Goal: Transaction & Acquisition: Obtain resource

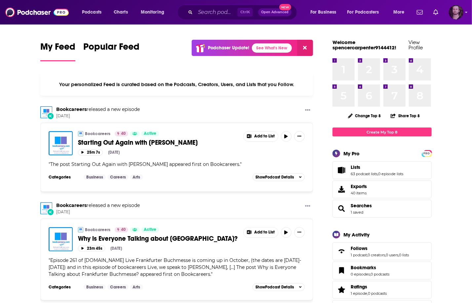
click at [457, 15] on img "Logged in as OutlierAudio" at bounding box center [456, 12] width 15 height 15
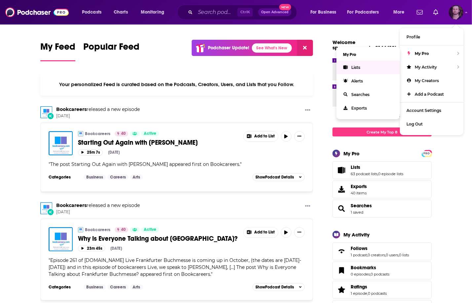
click at [367, 67] on link "Lists" at bounding box center [369, 68] width 64 height 14
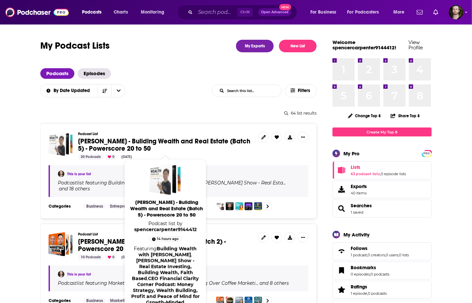
click at [129, 142] on span "Whitney Hutten - Building Wealth and Real Estate (Batch 5) - Powerscore 20 to 50" at bounding box center [164, 145] width 172 height 16
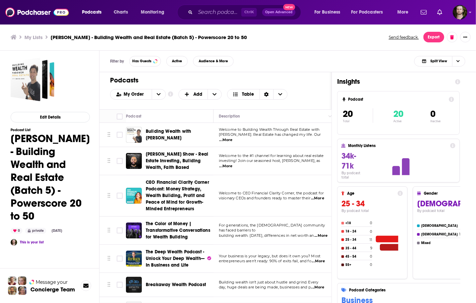
click at [303, 96] on div "My Order Customize Your List Order Select the “My Order” sort and remove all fi…" at bounding box center [215, 94] width 211 height 11
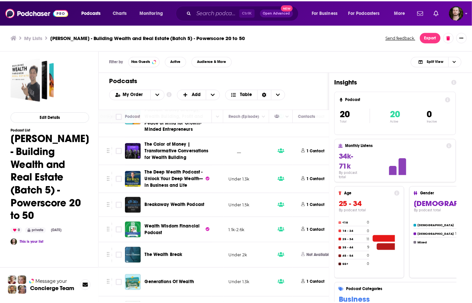
scroll to position [79, 169]
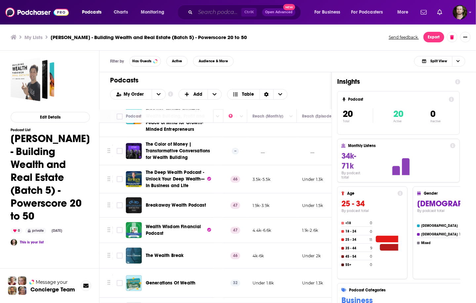
click at [211, 12] on input "Search podcasts, credits, & more..." at bounding box center [218, 12] width 46 height 11
click at [465, 11] on img "Logged in as OutlierAudio" at bounding box center [460, 12] width 15 height 15
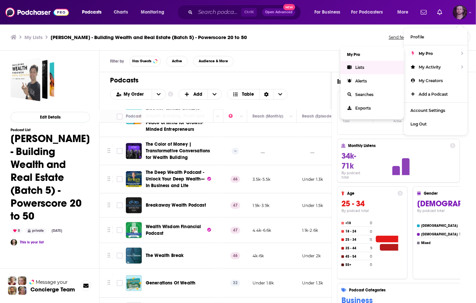
click at [383, 68] on link "Lists" at bounding box center [373, 68] width 64 height 14
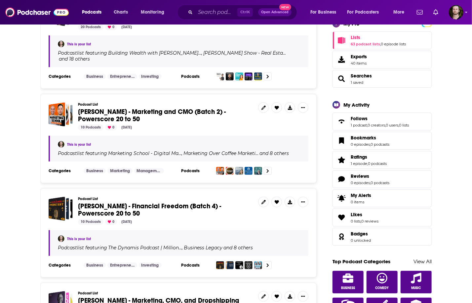
scroll to position [132, 0]
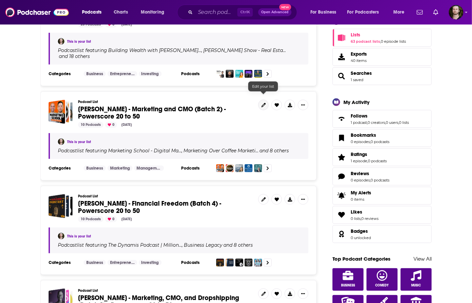
click at [265, 103] on icon at bounding box center [264, 105] width 4 height 4
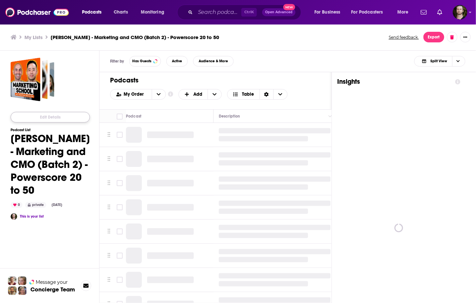
click at [64, 118] on button "Edit Details" at bounding box center [50, 117] width 79 height 11
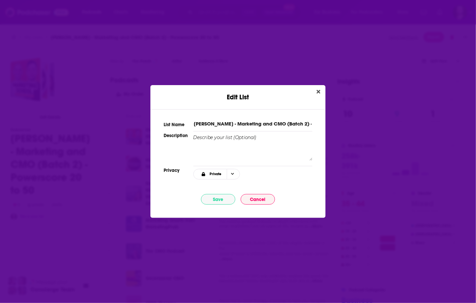
click at [237, 124] on input "Dima Zelikman - Marketing and CMO (Batch 2) - Powerscore 20 to 50" at bounding box center [252, 123] width 119 height 7
click at [259, 198] on button "Cancel" at bounding box center [258, 199] width 34 height 11
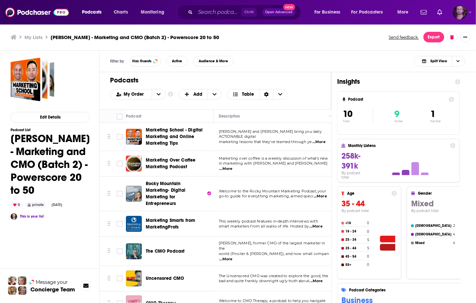
click at [463, 13] on img "Logged in as OutlierAudio" at bounding box center [460, 12] width 15 height 15
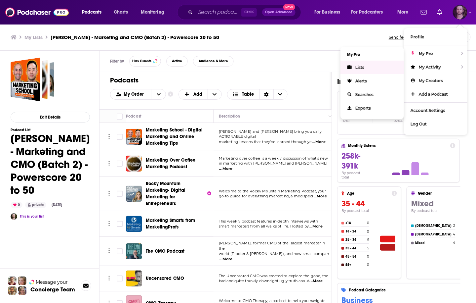
click at [379, 66] on link "Lists" at bounding box center [373, 68] width 64 height 14
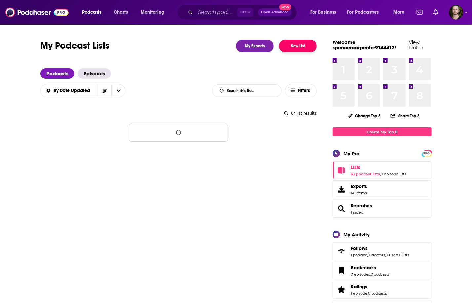
click at [308, 47] on button "New List" at bounding box center [298, 46] width 38 height 13
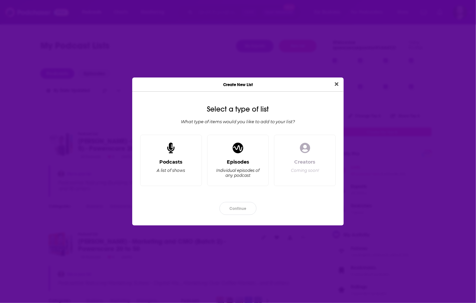
click at [184, 167] on div "Podcasts A list of shows" at bounding box center [171, 170] width 51 height 22
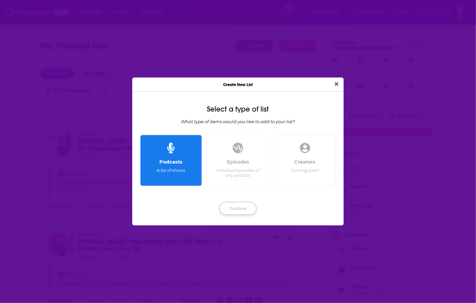
click at [232, 205] on button "Continue" at bounding box center [238, 208] width 37 height 13
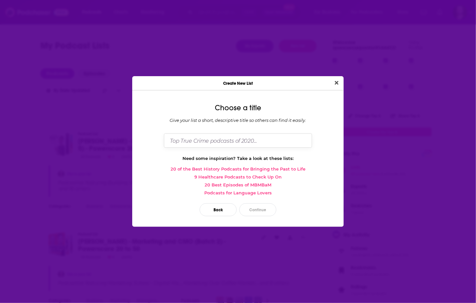
click at [238, 135] on input "Dialog" at bounding box center [238, 140] width 148 height 14
paste input "Dima Zelikman - Marketing and CMO (Batch 2) - Powerscore 20 to 50"
click at [254, 143] on input "Dima Zelikman - Marketing and CMO (Batch 2) - Powerscore 20 to 50" at bounding box center [238, 140] width 148 height 14
type input "[PERSON_NAME] - Marketing and CMO (Batch 3) - Powerscore 20 to 50"
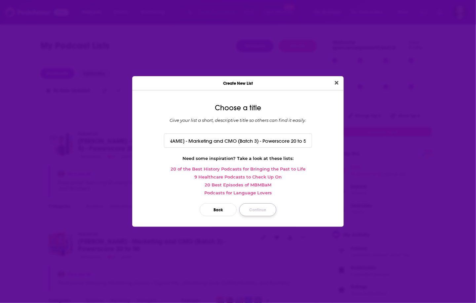
click at [261, 208] on button "Continue" at bounding box center [257, 209] width 37 height 13
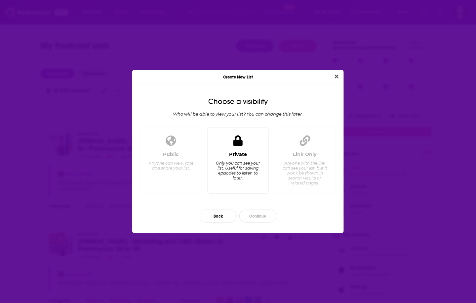
click at [243, 159] on div "Private Only you can see your list. Useful for saving episodes to listen to lat…" at bounding box center [238, 169] width 51 height 37
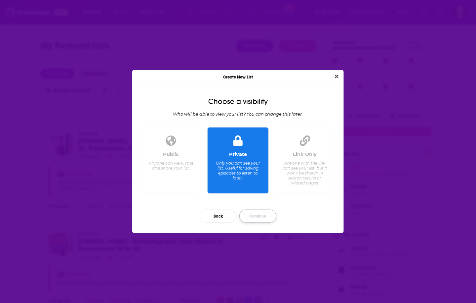
click at [266, 212] on button "Continue" at bounding box center [257, 215] width 37 height 13
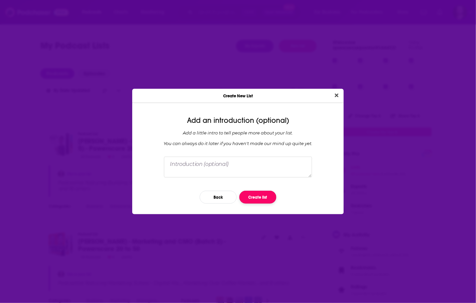
click at [262, 200] on button "Create list" at bounding box center [257, 197] width 37 height 13
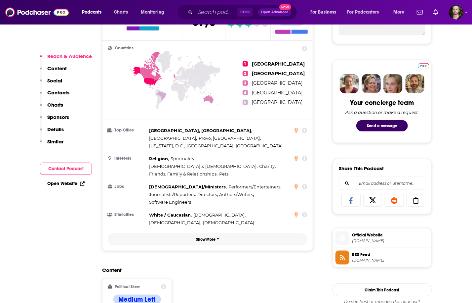
scroll to position [291, 0]
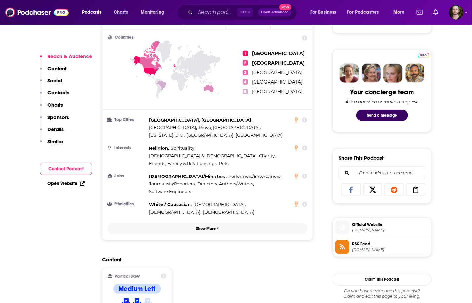
click at [211, 226] on p "Show More" at bounding box center [206, 228] width 20 height 5
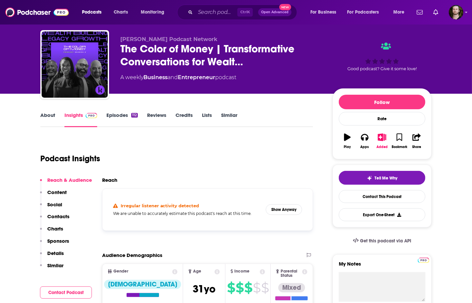
scroll to position [0, 0]
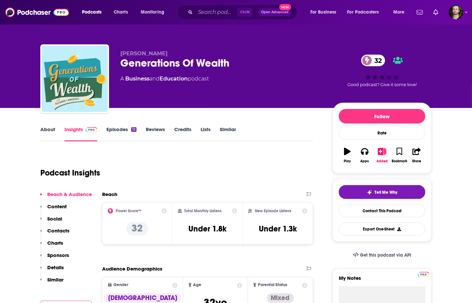
click at [126, 130] on link "Episodes 12" at bounding box center [122, 133] width 30 height 15
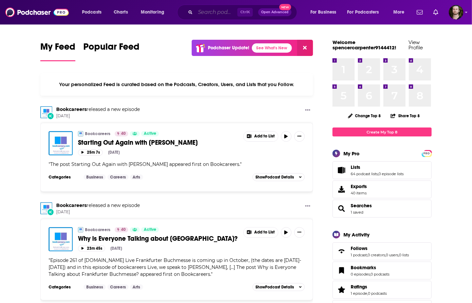
click at [216, 9] on input "Search podcasts, credits, & more..." at bounding box center [216, 12] width 42 height 11
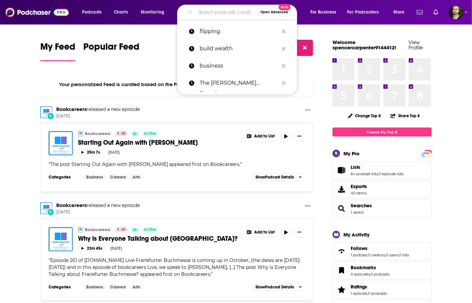
click at [211, 11] on input "Search podcasts, credits, & more..." at bounding box center [226, 12] width 62 height 11
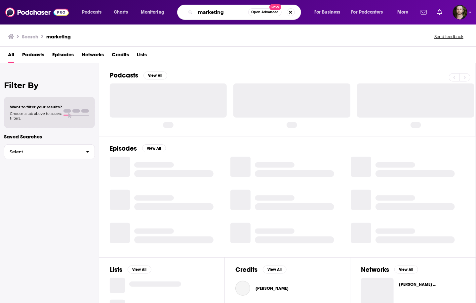
click at [234, 13] on input "marketing" at bounding box center [221, 12] width 53 height 11
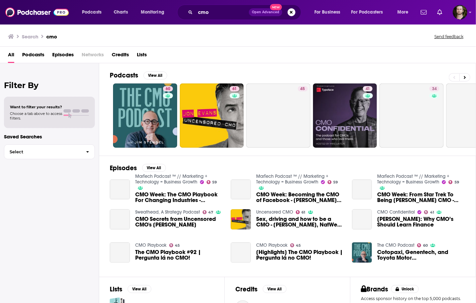
click at [39, 55] on span "Podcasts" at bounding box center [33, 56] width 22 height 14
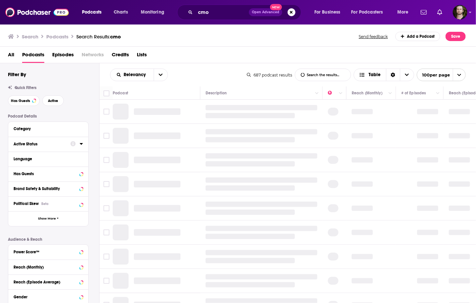
click at [81, 145] on icon at bounding box center [81, 143] width 3 height 5
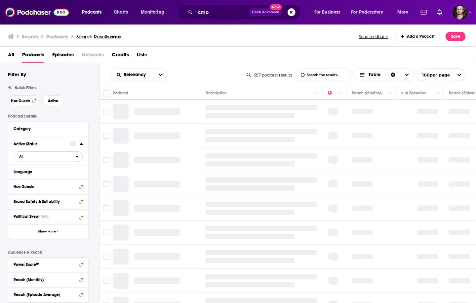
click at [55, 158] on span "All" at bounding box center [45, 156] width 62 height 9
click at [51, 176] on span "Active" at bounding box center [34, 178] width 35 height 4
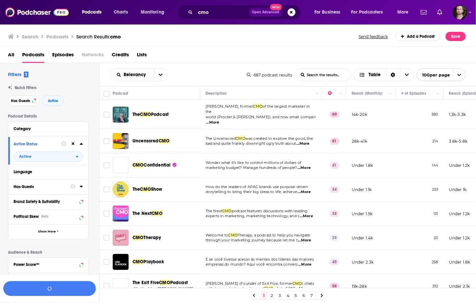
click at [81, 186] on icon at bounding box center [81, 187] width 3 height 2
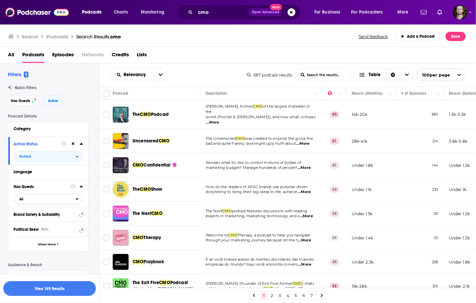
click at [64, 200] on span "All" at bounding box center [45, 198] width 62 height 9
click at [60, 217] on div "Has guests 249" at bounding box center [51, 220] width 74 height 11
click at [97, 203] on div "Podcast Details Category Active Status Active Language Has Guests Has guests Br…" at bounding box center [53, 244] width 91 height 261
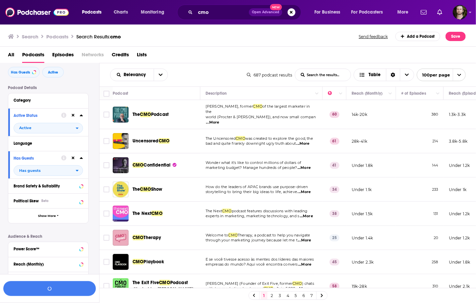
scroll to position [79, 0]
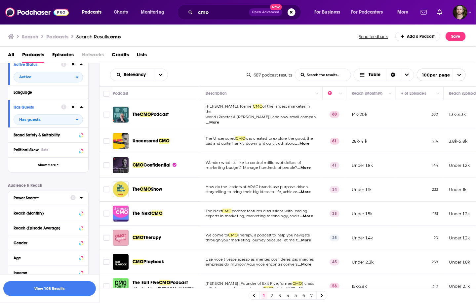
click at [81, 198] on icon at bounding box center [81, 198] width 3 height 2
click at [17, 235] on label at bounding box center [16, 232] width 5 height 5
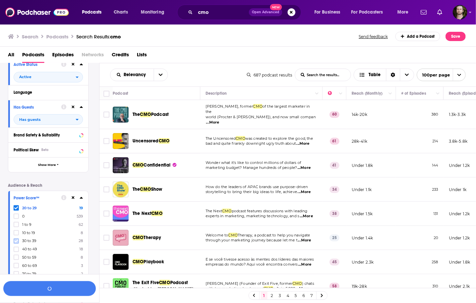
click at [15, 243] on div "20 to 29 19 0 539 1 to 9 62 10 to 19 8 30 to 39 28 40 to 49 18 50 to 59 8 60 to…" at bounding box center [48, 240] width 69 height 71
click at [17, 249] on icon at bounding box center [16, 249] width 4 height 4
click at [52, 289] on button "View 33 Results" at bounding box center [49, 288] width 93 height 15
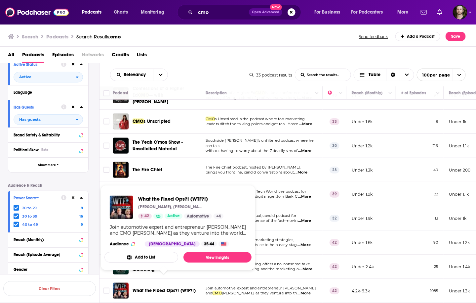
scroll to position [291, 0]
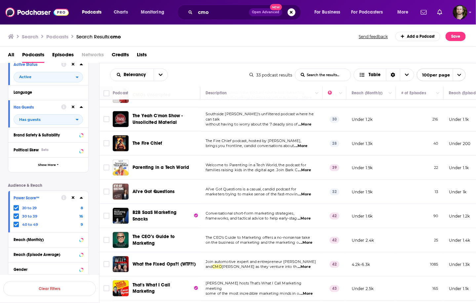
click at [200, 280] on div "That's What I Call Marketing" at bounding box center [167, 288] width 69 height 16
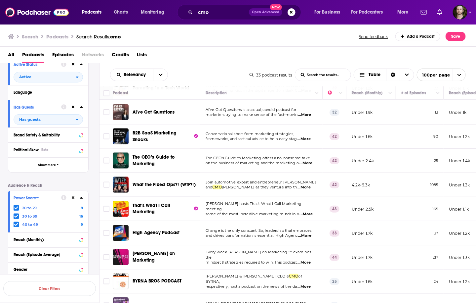
click at [310, 233] on span "...More" at bounding box center [304, 235] width 13 height 5
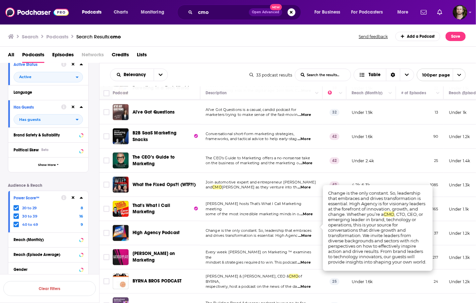
click at [310, 233] on span "...More" at bounding box center [304, 235] width 13 height 5
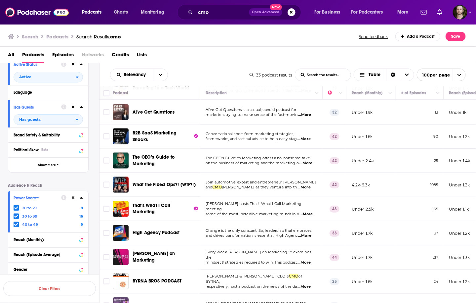
click at [301, 233] on span "...More" at bounding box center [304, 235] width 13 height 5
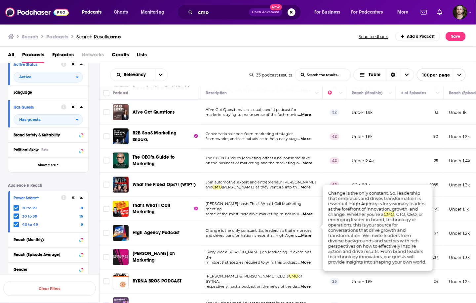
click at [303, 233] on span "...More" at bounding box center [304, 235] width 13 height 5
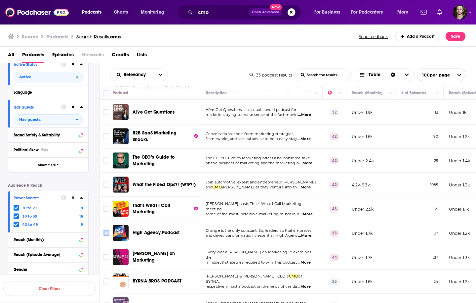
click at [106, 230] on input "Toggle select row" at bounding box center [107, 233] width 6 height 6
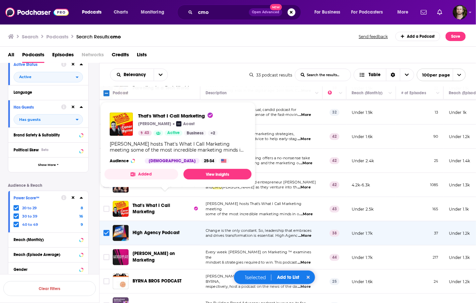
click at [156, 171] on button "Added" at bounding box center [142, 174] width 74 height 11
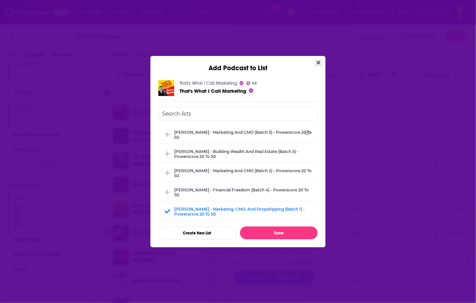
click at [318, 64] on icon "Close" at bounding box center [319, 62] width 4 height 5
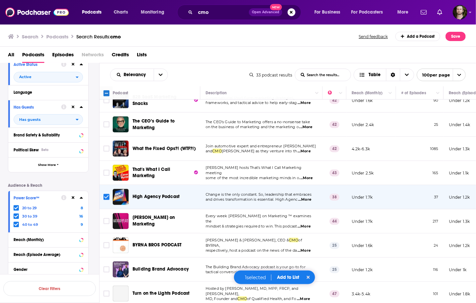
scroll to position [423, 0]
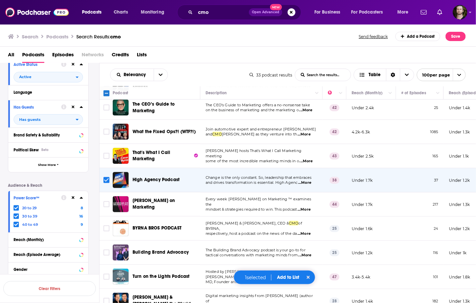
click at [302, 231] on span "...More" at bounding box center [304, 233] width 13 height 5
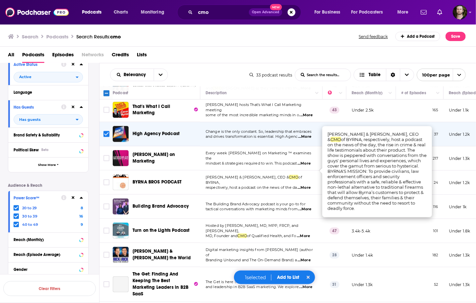
scroll to position [476, 0]
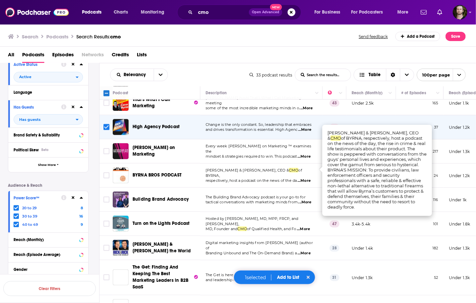
click at [302, 199] on span "...More" at bounding box center [305, 201] width 13 height 5
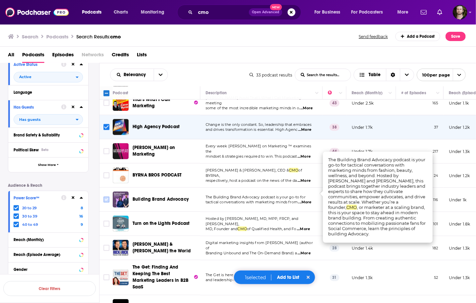
click at [106, 196] on input "Toggle select row" at bounding box center [107, 199] width 6 height 6
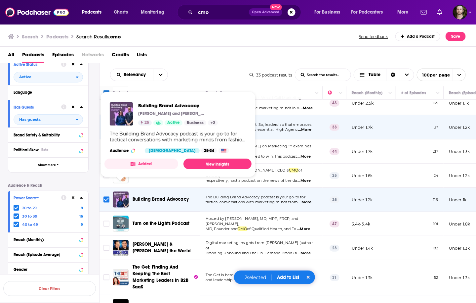
click at [311, 220] on td "Hosted by Don Berwick, MD, MPP, FRCP, and Kedar Mate, MD, Founder and CMO of Qu…" at bounding box center [261, 224] width 122 height 24
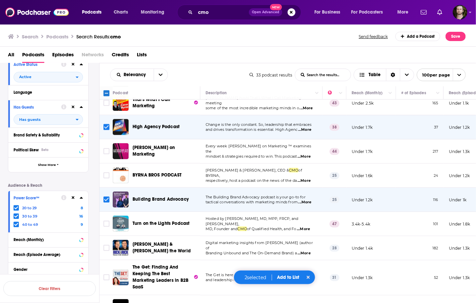
click at [310, 226] on span "...More" at bounding box center [303, 228] width 13 height 5
click at [309, 212] on td "Hosted by Don Berwick, MD, MPP, FRCP, and Kedar Mate, MD, Founder and CMO of Qu…" at bounding box center [261, 224] width 122 height 24
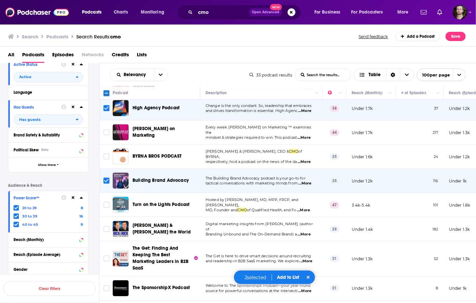
scroll to position [503, 0]
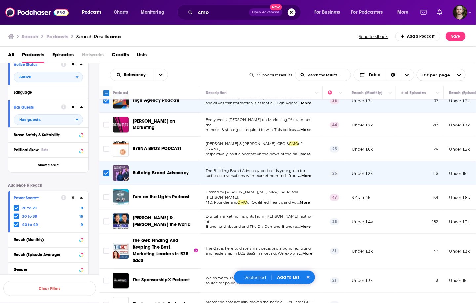
click at [311, 224] on span "...More" at bounding box center [304, 226] width 13 height 5
click at [310, 251] on span "...More" at bounding box center [306, 253] width 13 height 5
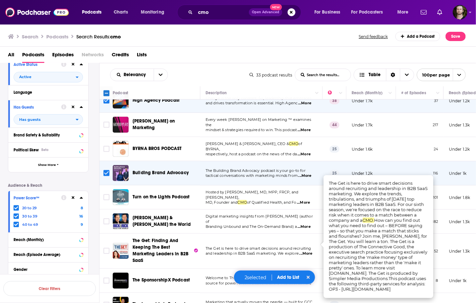
click at [314, 251] on p "and leadership in B2B SaaS marketing. We explore ...More" at bounding box center [261, 253] width 111 height 5
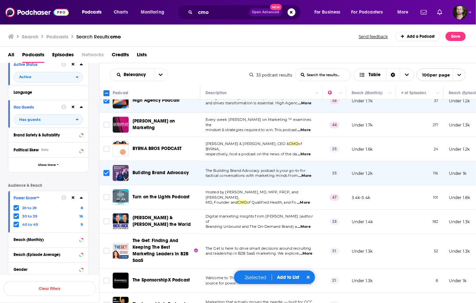
click at [311, 251] on span "...More" at bounding box center [306, 253] width 13 height 5
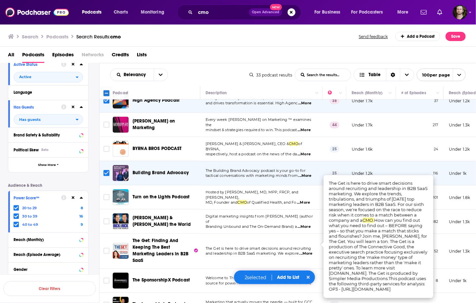
click at [311, 251] on span "...More" at bounding box center [306, 253] width 13 height 5
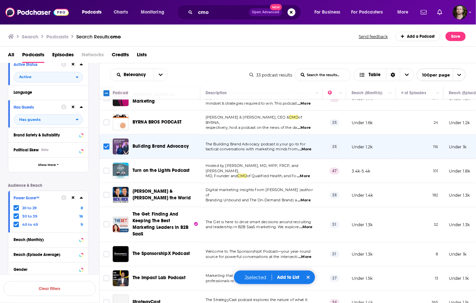
scroll to position [582, 0]
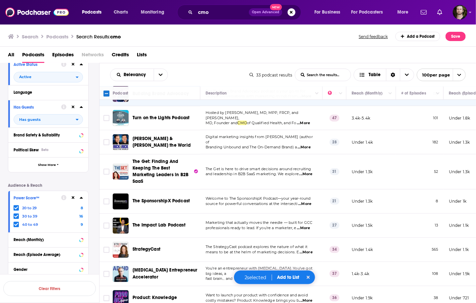
click at [309, 201] on span "...More" at bounding box center [304, 203] width 13 height 5
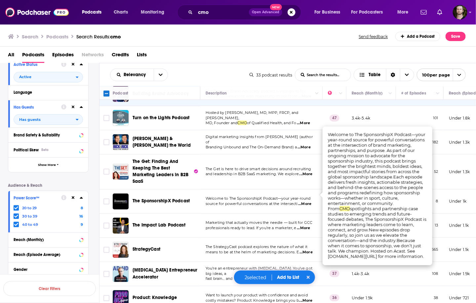
click at [308, 225] on span "...More" at bounding box center [303, 227] width 13 height 5
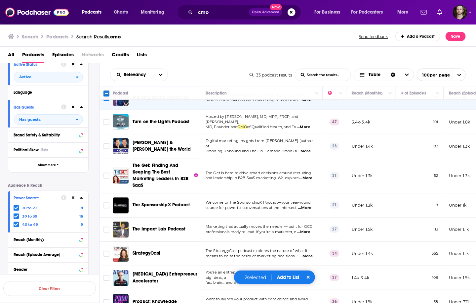
scroll to position [631, 0]
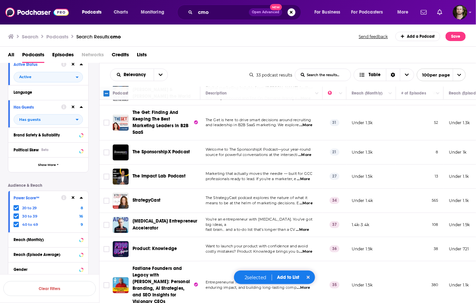
click at [310, 200] on span "...More" at bounding box center [306, 202] width 13 height 5
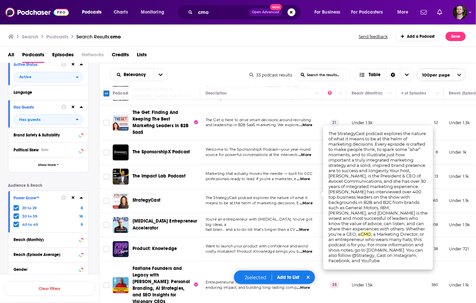
click at [310, 200] on span "...More" at bounding box center [306, 202] width 13 height 5
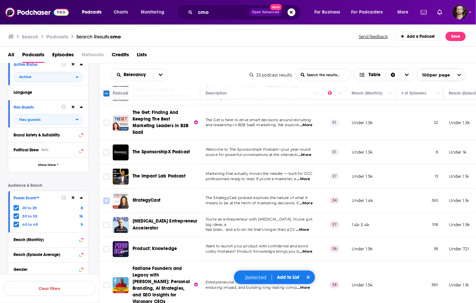
click at [107, 197] on input "Toggle select row" at bounding box center [107, 200] width 6 height 6
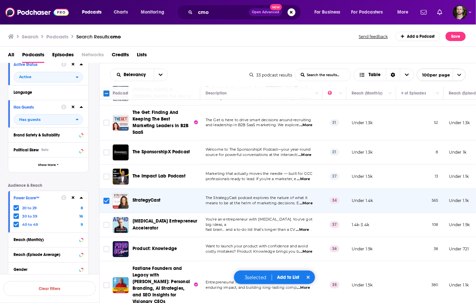
click at [308, 227] on span "...More" at bounding box center [302, 229] width 13 height 5
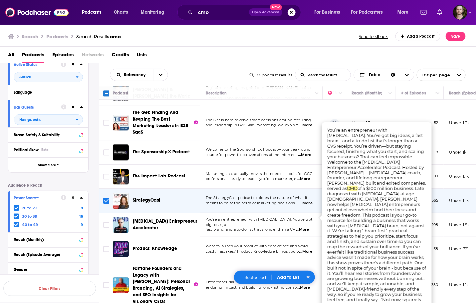
click at [308, 227] on span "...More" at bounding box center [302, 229] width 13 height 5
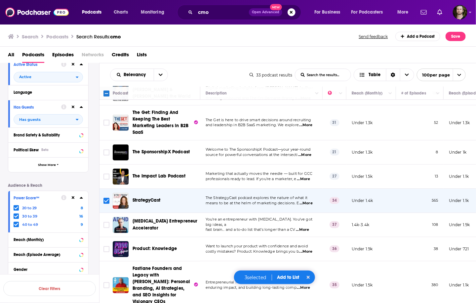
click at [307, 249] on span "...More" at bounding box center [306, 251] width 13 height 5
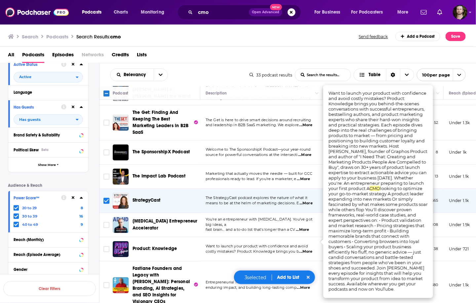
click at [307, 249] on span "...More" at bounding box center [306, 251] width 13 height 5
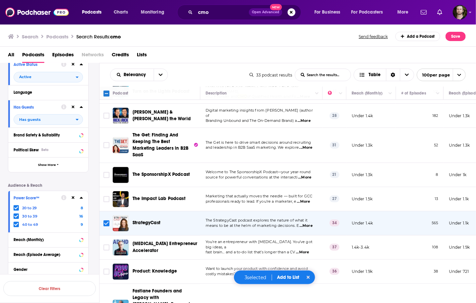
scroll to position [619, 0]
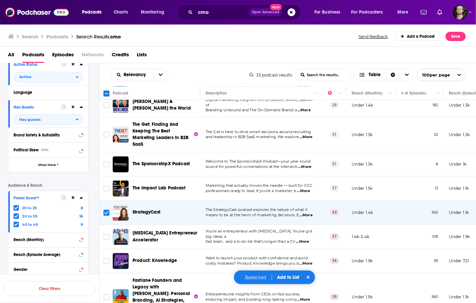
click at [299, 297] on p "enduring impact, and building long-lasting comp ...More" at bounding box center [261, 299] width 111 height 5
click at [306, 297] on span "...More" at bounding box center [303, 299] width 13 height 5
click at [445, 52] on div "All Podcasts Episodes Networks Credits Lists" at bounding box center [239, 56] width 463 height 14
click at [290, 276] on button "Add to List" at bounding box center [288, 277] width 33 height 6
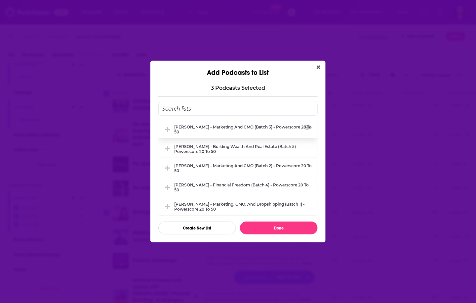
click at [219, 129] on div "[PERSON_NAME] - Marketing and CMO (Batch 3) - Powerscore 20 to 50" at bounding box center [244, 129] width 140 height 10
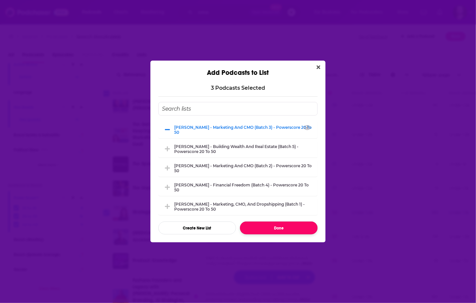
click at [270, 228] on button "Done" at bounding box center [279, 227] width 78 height 13
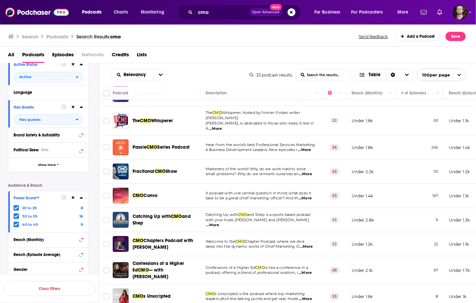
scroll to position [0, 0]
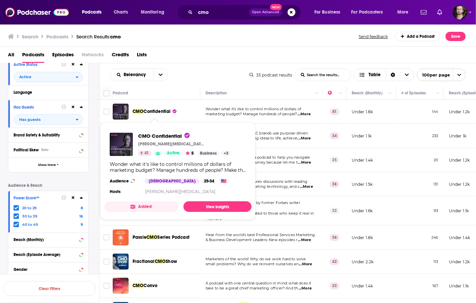
click at [152, 204] on button "Added" at bounding box center [142, 206] width 74 height 11
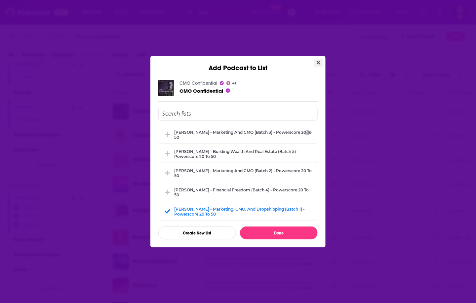
click at [316, 64] on button "Close" at bounding box center [318, 63] width 9 height 8
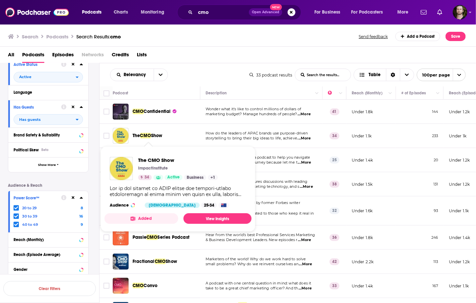
click at [157, 218] on button "Added" at bounding box center [142, 218] width 74 height 11
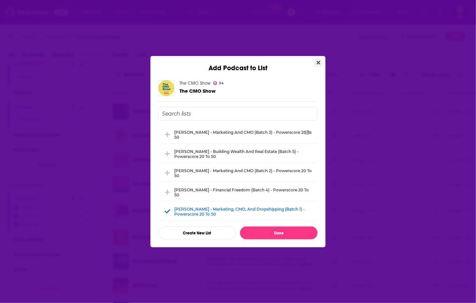
click at [320, 65] on button "Close" at bounding box center [318, 63] width 9 height 8
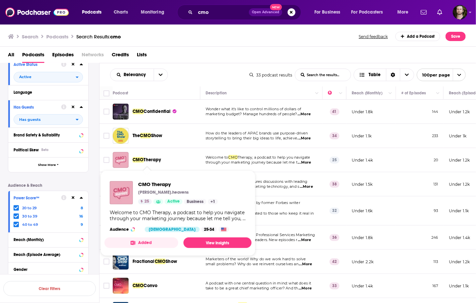
click at [156, 242] on button "Added" at bounding box center [142, 242] width 74 height 11
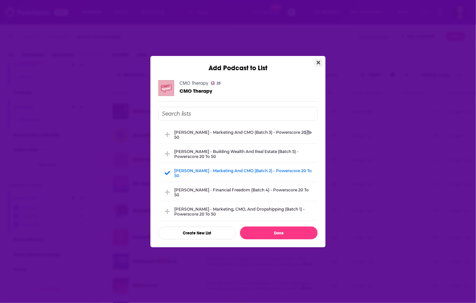
click at [320, 64] on icon "Close" at bounding box center [319, 63] width 4 height 4
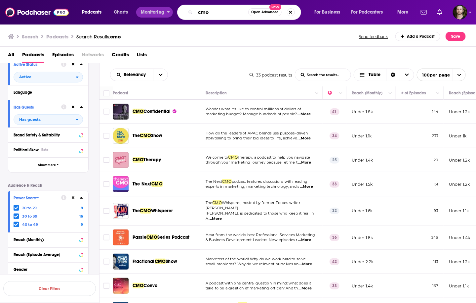
drag, startPoint x: 224, startPoint y: 13, endPoint x: 146, endPoint y: 13, distance: 78.4
click at [146, 13] on div "Podcasts Charts Monitoring cmo Open Advanced New For Business For Podcasters Mo…" at bounding box center [246, 12] width 338 height 15
type input "marketing"
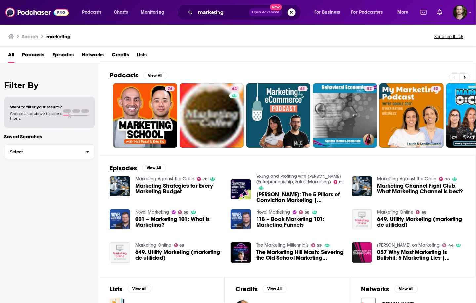
click at [38, 59] on span "Podcasts" at bounding box center [33, 56] width 22 height 14
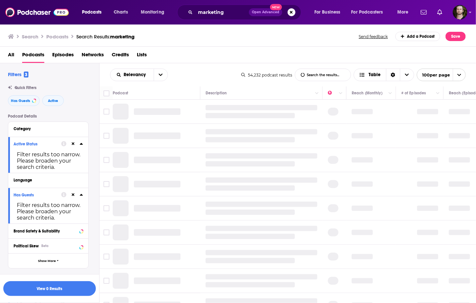
click at [72, 145] on icon at bounding box center [73, 143] width 3 height 3
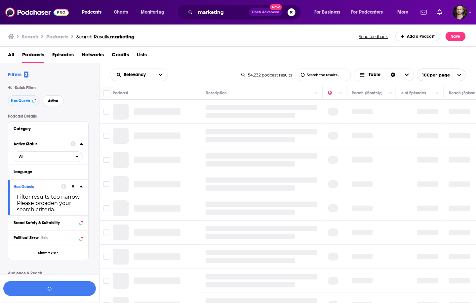
click at [74, 187] on icon at bounding box center [73, 186] width 3 height 4
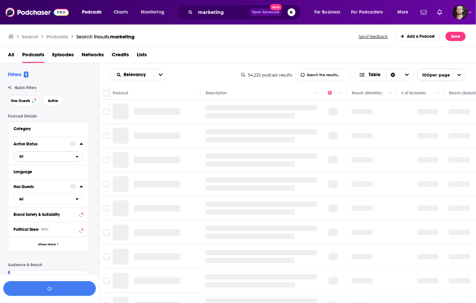
click at [74, 159] on span "All" at bounding box center [45, 156] width 62 height 9
click at [73, 176] on span "7k" at bounding box center [67, 178] width 30 height 4
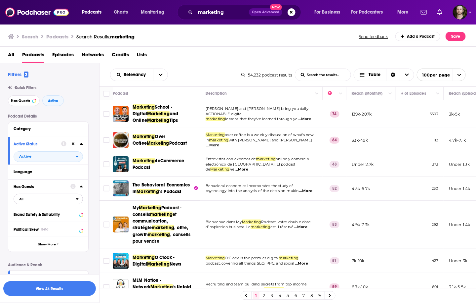
click at [76, 200] on icon "open menu" at bounding box center [77, 198] width 3 height 5
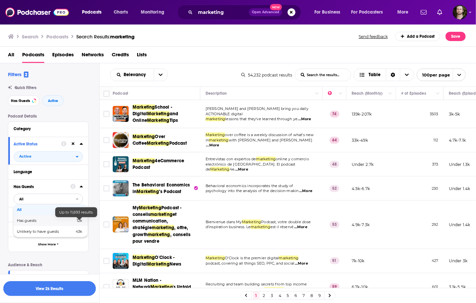
click at [77, 222] on span "12k" at bounding box center [80, 220] width 6 height 5
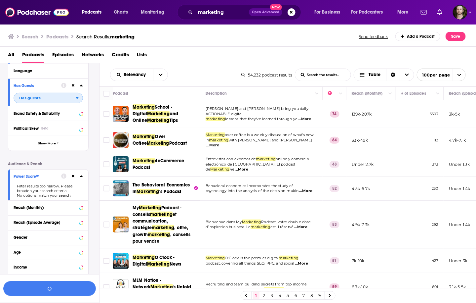
scroll to position [106, 0]
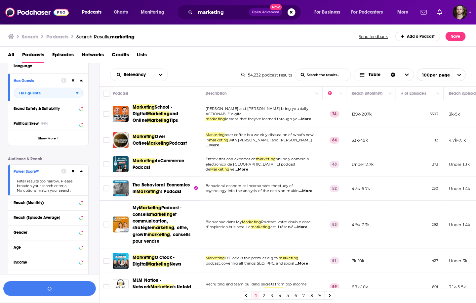
click at [73, 172] on icon at bounding box center [73, 171] width 3 height 3
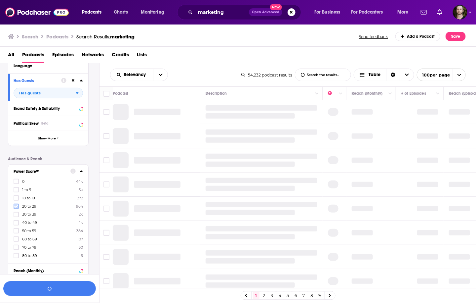
click at [14, 205] on icon at bounding box center [16, 206] width 4 height 4
click at [17, 213] on icon at bounding box center [16, 214] width 4 height 4
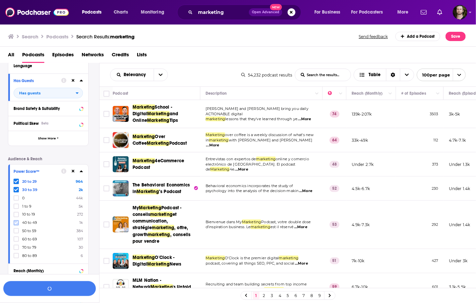
click at [18, 220] on label at bounding box center [16, 222] width 5 height 5
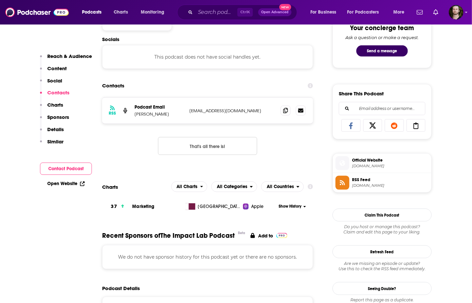
scroll to position [397, 0]
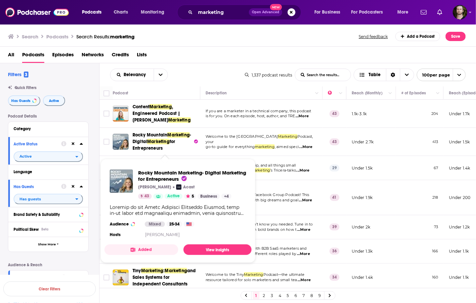
scroll to position [106, 0]
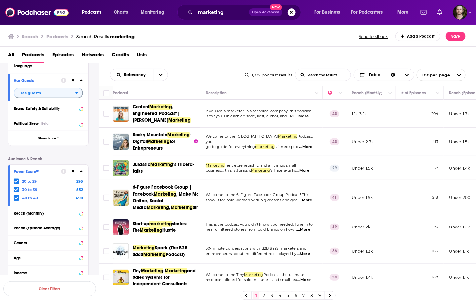
click at [308, 172] on span "...More" at bounding box center [303, 170] width 13 height 5
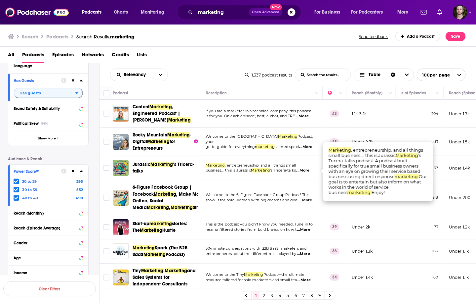
click at [306, 171] on span "...More" at bounding box center [303, 170] width 13 height 5
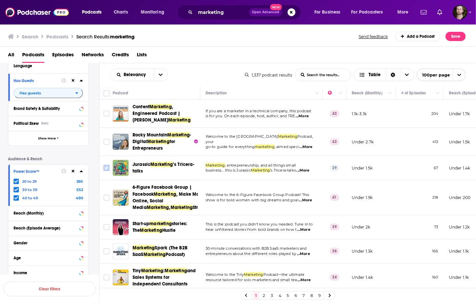
click at [104, 169] on input "Toggle select row" at bounding box center [107, 168] width 6 height 6
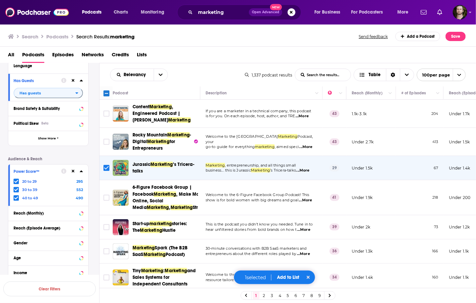
click at [308, 169] on span "...More" at bounding box center [303, 170] width 13 height 5
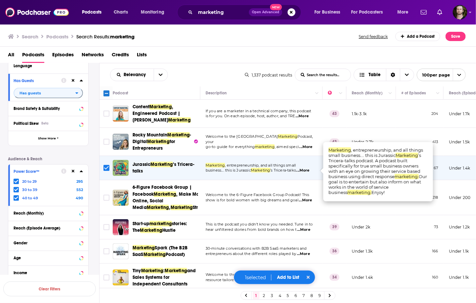
click at [308, 169] on span "...More" at bounding box center [303, 170] width 13 height 5
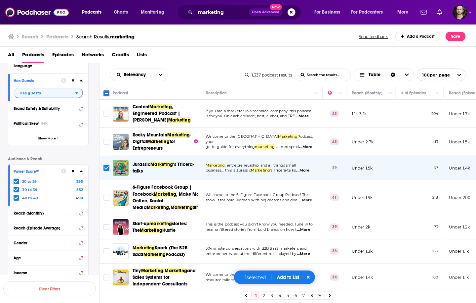
scroll to position [26, 0]
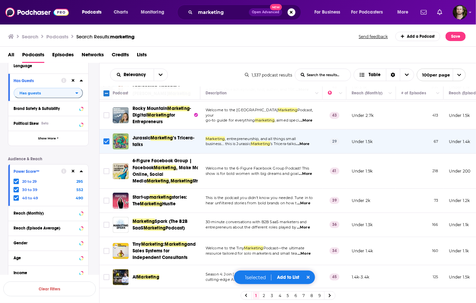
click at [310, 176] on span "...More" at bounding box center [305, 173] width 13 height 5
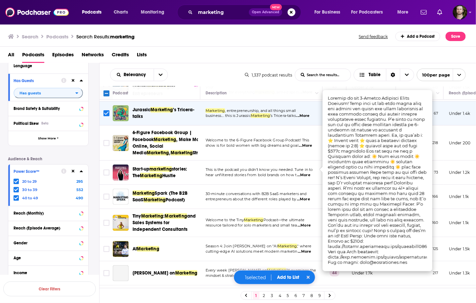
scroll to position [79, 0]
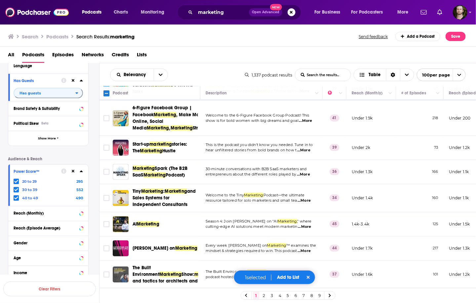
click at [312, 153] on p "hear unfiltered stories from bold brands on how t ...More" at bounding box center [261, 150] width 111 height 5
click at [309, 177] on span "...More" at bounding box center [303, 174] width 13 height 5
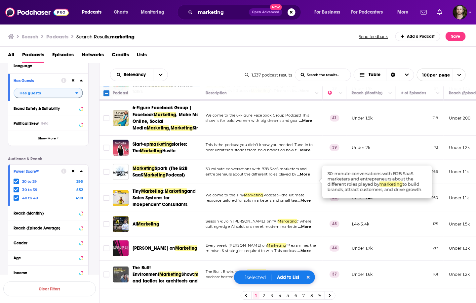
click at [309, 203] on span "...More" at bounding box center [304, 200] width 13 height 5
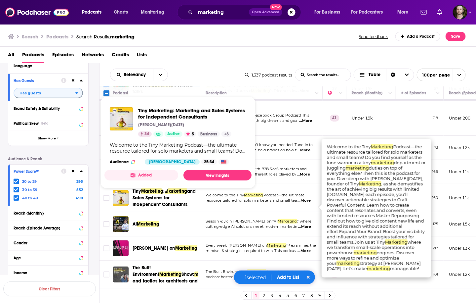
click at [150, 173] on button "Added" at bounding box center [142, 175] width 74 height 11
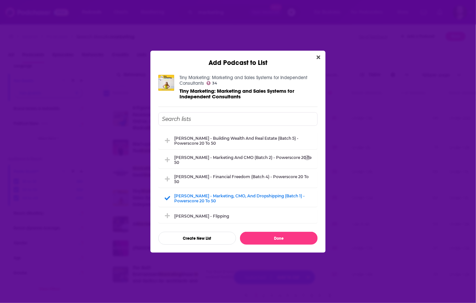
scroll to position [26, 0]
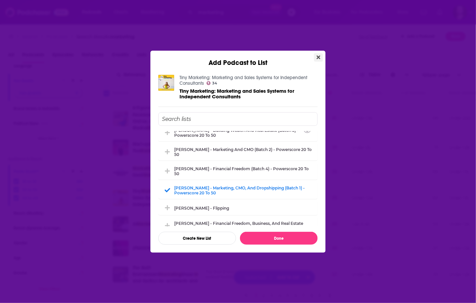
click at [320, 58] on icon "Close" at bounding box center [319, 57] width 4 height 5
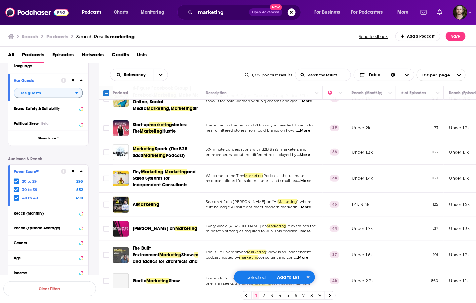
scroll to position [132, 0]
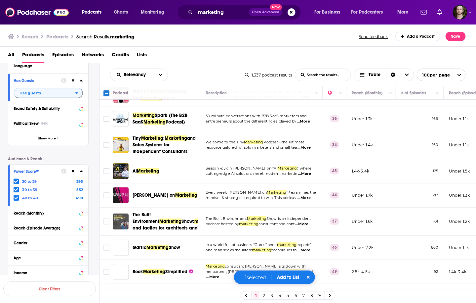
click at [307, 176] on span "...More" at bounding box center [304, 173] width 13 height 5
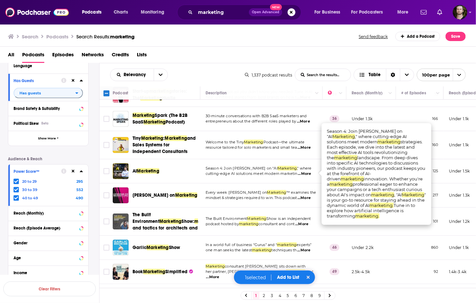
scroll to position [159, 0]
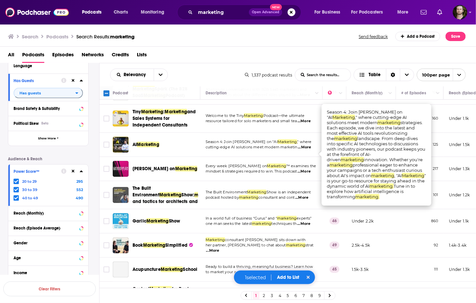
click at [308, 174] on span "...More" at bounding box center [304, 171] width 13 height 5
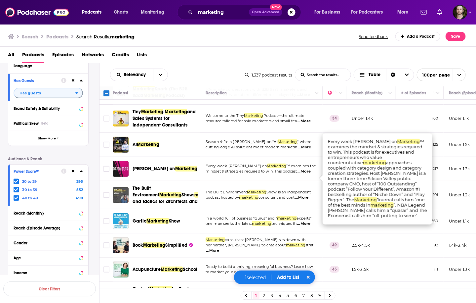
click at [308, 200] on span "...More" at bounding box center [301, 197] width 13 height 5
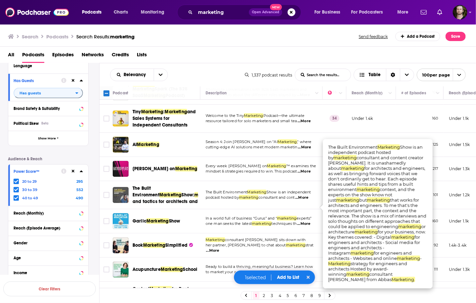
click at [307, 209] on td "The Built Environment Marketing Show is an independent podcast hosted by market…" at bounding box center [261, 195] width 122 height 28
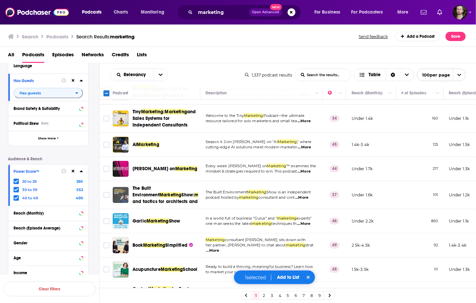
scroll to position [212, 0]
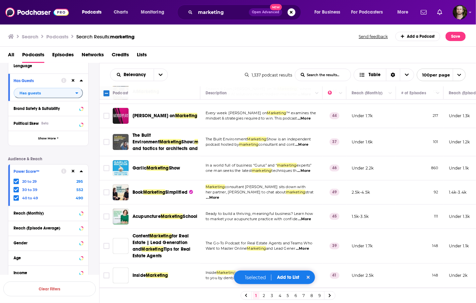
click at [306, 173] on span "...More" at bounding box center [303, 170] width 13 height 5
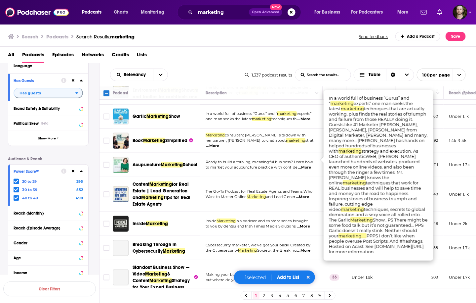
scroll to position [265, 0]
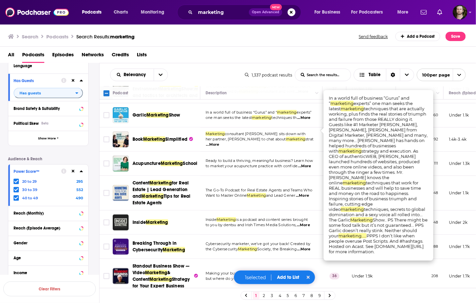
click at [220, 147] on span "...More" at bounding box center [212, 144] width 13 height 5
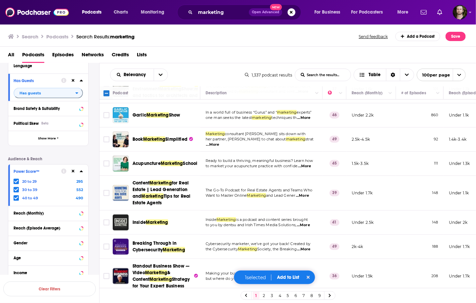
click at [304, 169] on span "...More" at bounding box center [304, 165] width 13 height 5
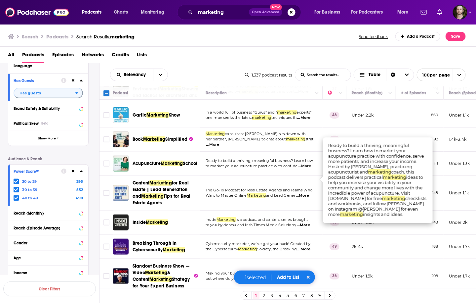
click at [304, 169] on span "...More" at bounding box center [304, 165] width 13 height 5
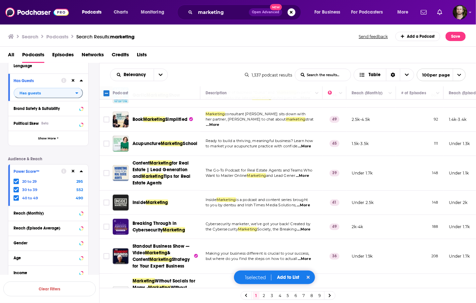
scroll to position [291, 0]
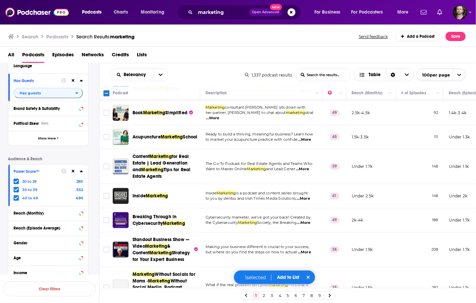
click at [303, 201] on span "...More" at bounding box center [303, 198] width 13 height 5
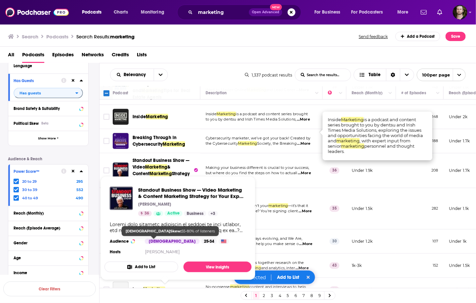
scroll to position [370, 0]
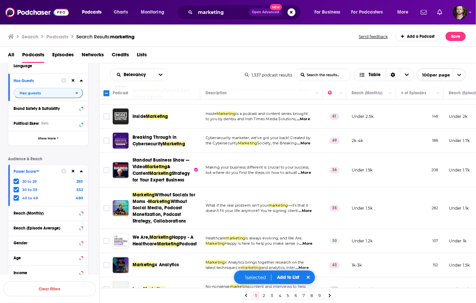
click at [308, 175] on span "...More" at bounding box center [304, 172] width 13 height 5
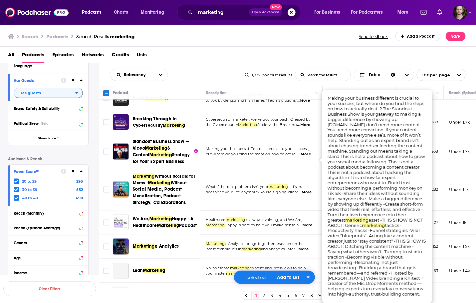
scroll to position [397, 0]
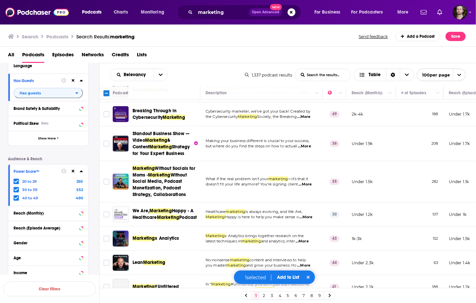
click at [307, 187] on span "...More" at bounding box center [305, 184] width 13 height 5
click at [258, 202] on td "What if the real problem isn’t your marketing —it’s that it doesn’t fit your li…" at bounding box center [261, 181] width 122 height 41
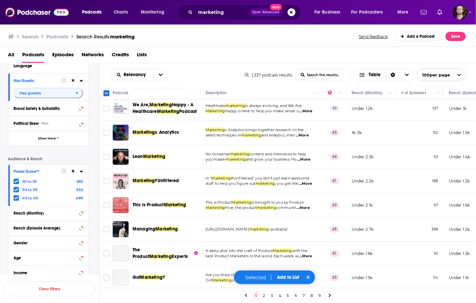
scroll to position [529, 0]
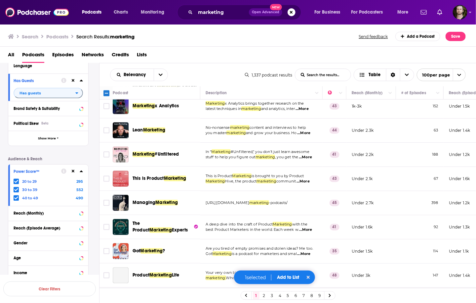
click at [309, 136] on span "...More" at bounding box center [303, 132] width 13 height 5
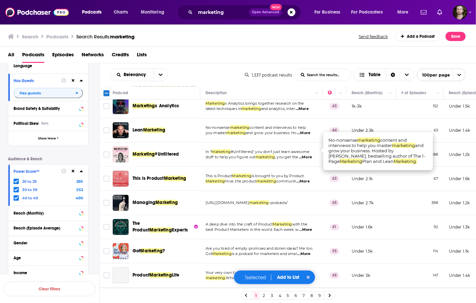
click at [232, 143] on td "No-nonsense marketing content and interviews to help you master marketing and g…" at bounding box center [261, 130] width 122 height 24
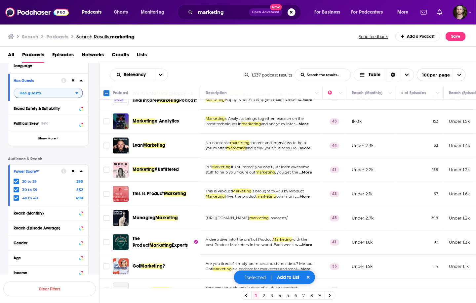
scroll to position [503, 0]
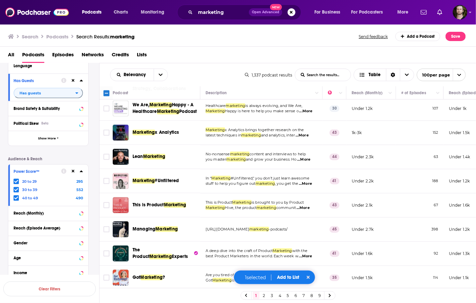
click at [305, 138] on span "...More" at bounding box center [302, 135] width 13 height 5
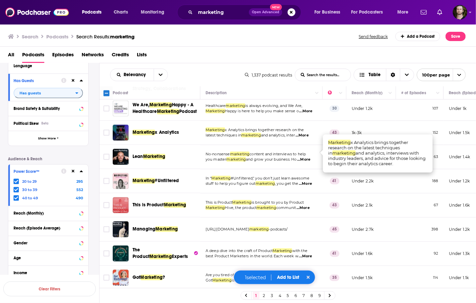
click at [305, 138] on span "...More" at bounding box center [302, 135] width 13 height 5
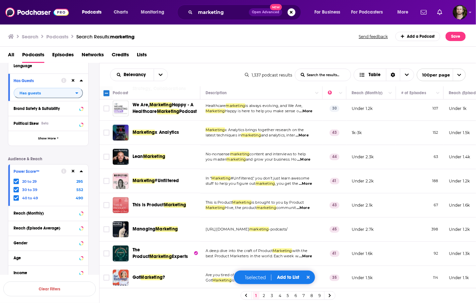
click at [307, 162] on span "...More" at bounding box center [303, 159] width 13 height 5
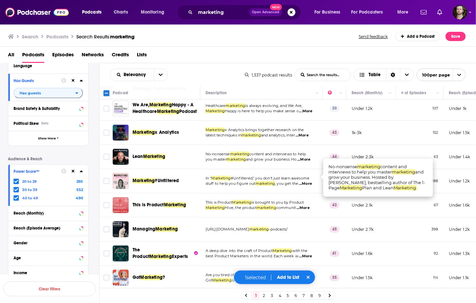
click at [307, 162] on span "...More" at bounding box center [303, 159] width 13 height 5
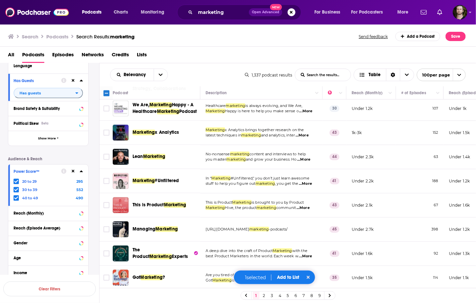
click at [310, 186] on span "...More" at bounding box center [305, 183] width 13 height 5
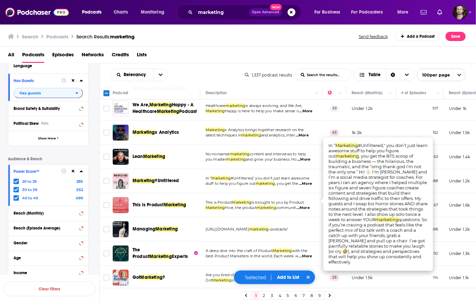
click at [310, 186] on span "...More" at bounding box center [305, 183] width 13 height 5
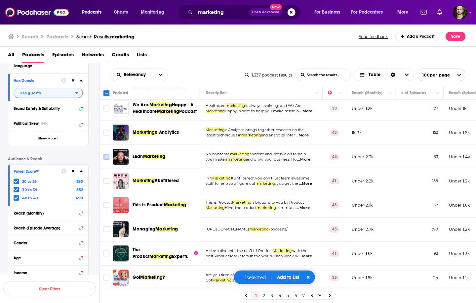
click at [107, 160] on input "Toggle select row" at bounding box center [107, 157] width 6 height 6
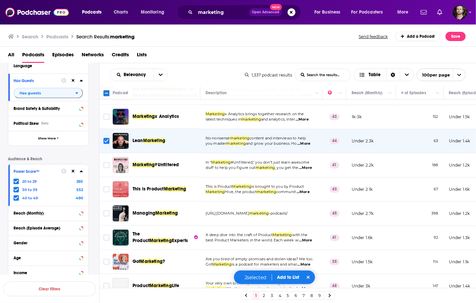
scroll to position [529, 0]
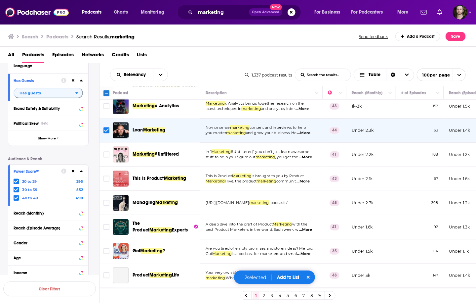
click at [304, 184] on span "...More" at bounding box center [303, 181] width 13 height 5
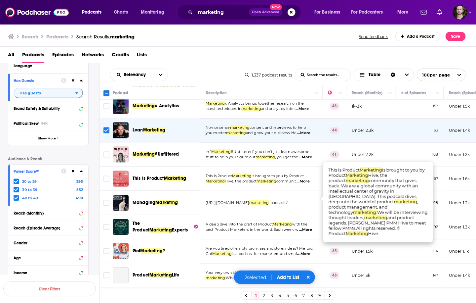
click at [304, 184] on span "...More" at bounding box center [303, 181] width 13 height 5
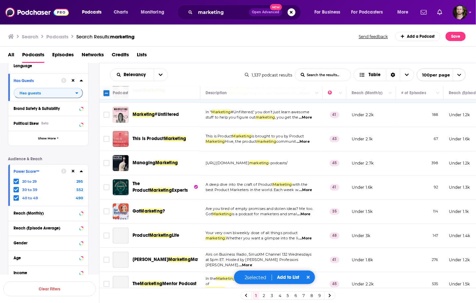
scroll to position [582, 0]
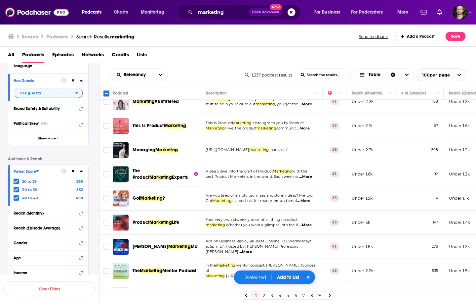
click at [310, 131] on span "...More" at bounding box center [303, 128] width 13 height 5
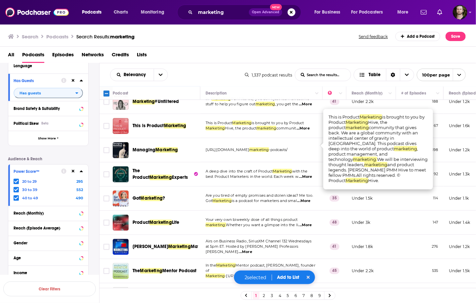
click at [310, 131] on span "...More" at bounding box center [303, 128] width 13 height 5
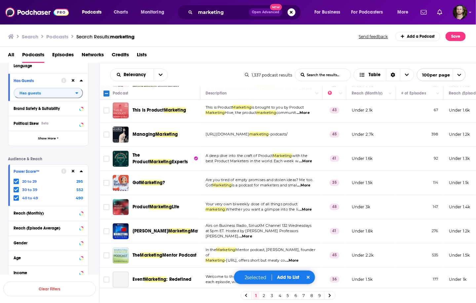
scroll to position [609, 0]
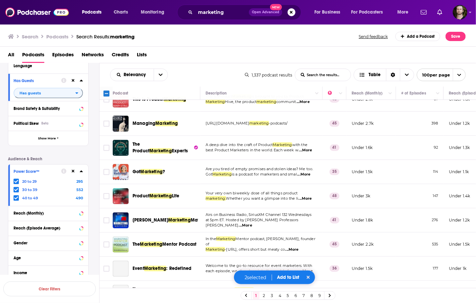
click at [306, 153] on span "...More" at bounding box center [305, 150] width 13 height 5
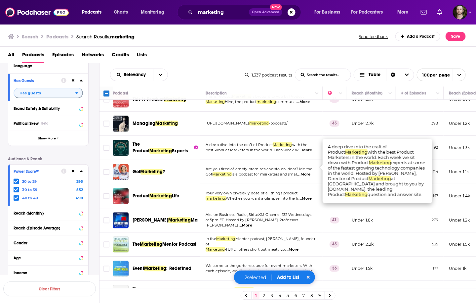
click at [317, 160] on td "A deep dive into the craft of Product Marketing with the best Product Marketers…" at bounding box center [261, 148] width 122 height 24
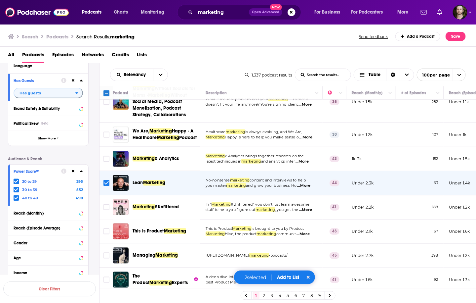
scroll to position [476, 0]
click at [305, 107] on span "...More" at bounding box center [305, 104] width 13 height 5
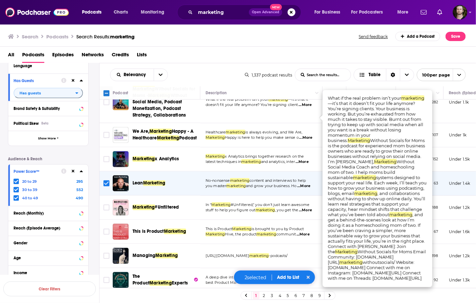
click at [307, 107] on span "...More" at bounding box center [305, 104] width 13 height 5
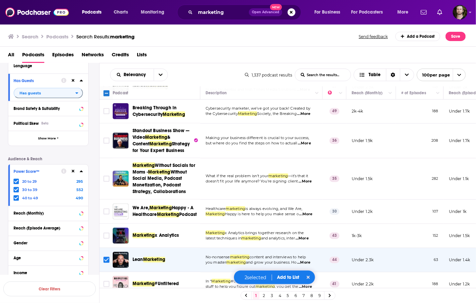
scroll to position [370, 0]
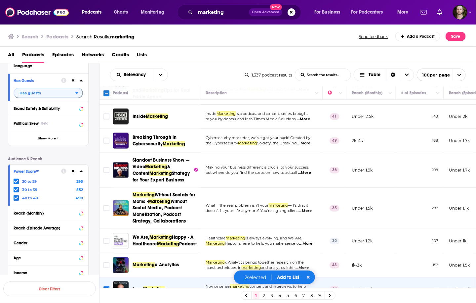
click at [307, 175] on span "...More" at bounding box center [304, 172] width 13 height 5
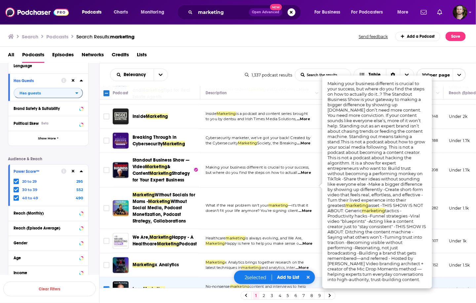
click at [304, 175] on span "...More" at bounding box center [304, 172] width 13 height 5
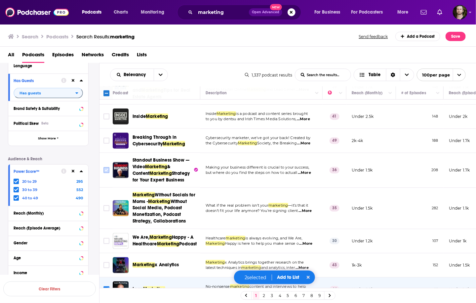
click at [105, 173] on input "Toggle select row" at bounding box center [107, 170] width 6 height 6
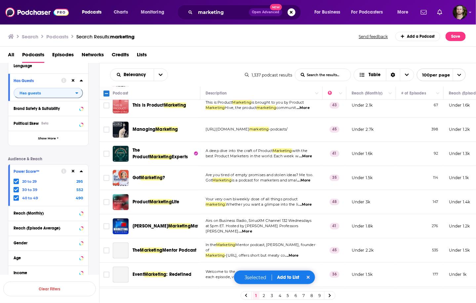
scroll to position [662, 0]
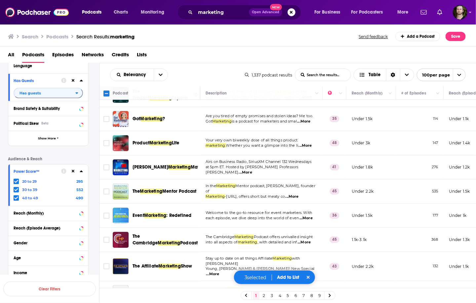
click at [309, 148] on span "...More" at bounding box center [305, 145] width 13 height 5
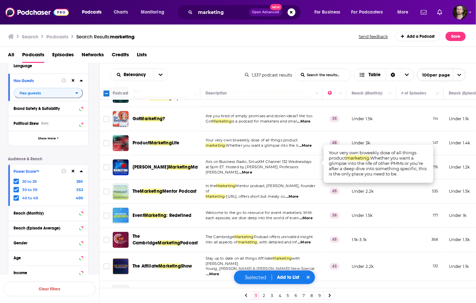
click at [309, 148] on span "...More" at bounding box center [305, 145] width 13 height 5
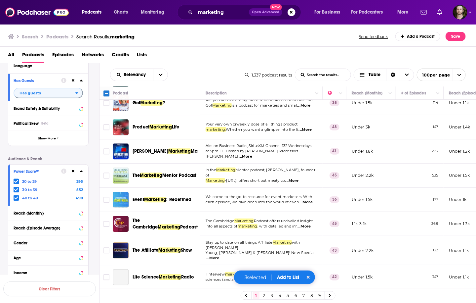
scroll to position [688, 0]
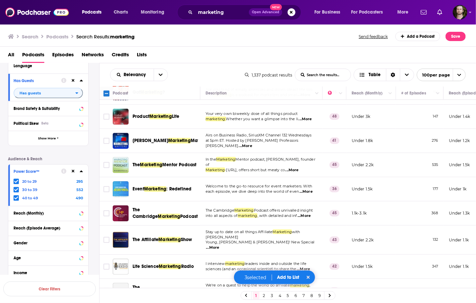
click at [252, 149] on span "...More" at bounding box center [245, 145] width 13 height 5
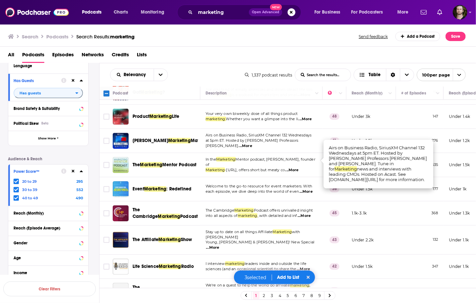
click at [252, 149] on span "...More" at bounding box center [245, 145] width 13 height 5
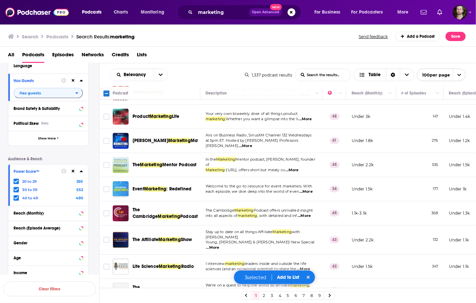
click at [299, 173] on span "...More" at bounding box center [292, 169] width 13 height 5
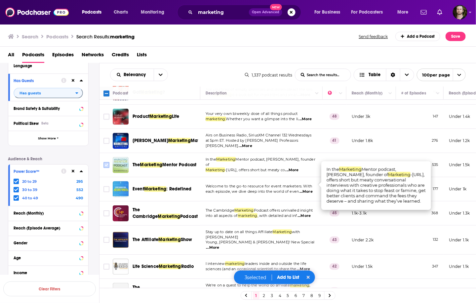
click at [107, 168] on input "Toggle select row" at bounding box center [107, 165] width 6 height 6
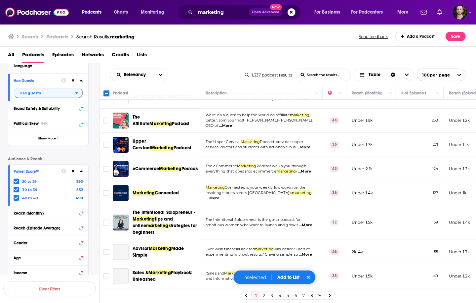
scroll to position [873, 0]
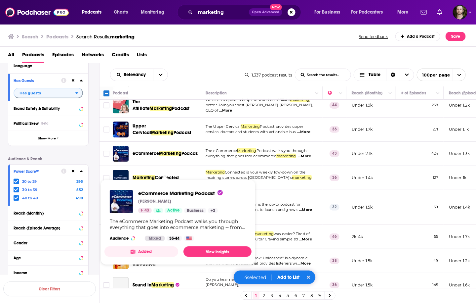
click at [154, 252] on button "Added" at bounding box center [142, 251] width 74 height 11
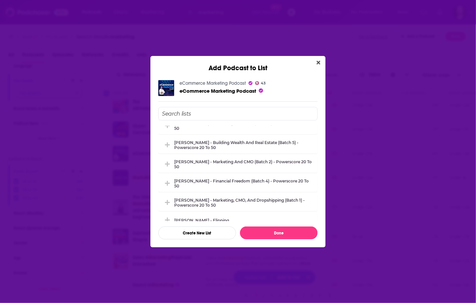
scroll to position [0, 0]
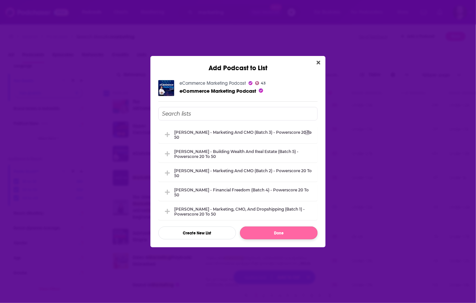
drag, startPoint x: 235, startPoint y: 132, endPoint x: 274, endPoint y: 230, distance: 104.8
click at [235, 132] on div "[PERSON_NAME] - Marketing and CMO (Batch 3) - Powerscore 20 to 50" at bounding box center [244, 135] width 140 height 10
click at [319, 64] on icon "Close" at bounding box center [319, 62] width 4 height 5
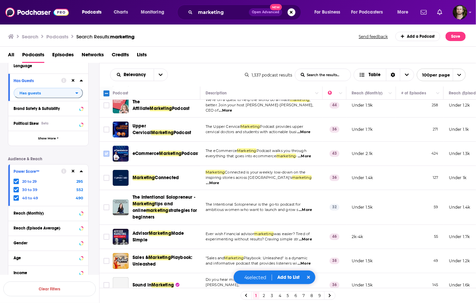
click at [105, 156] on input "Toggle select row" at bounding box center [107, 153] width 6 height 6
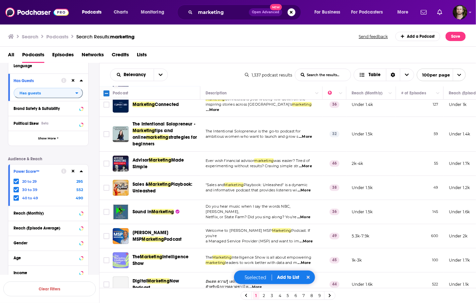
scroll to position [979, 0]
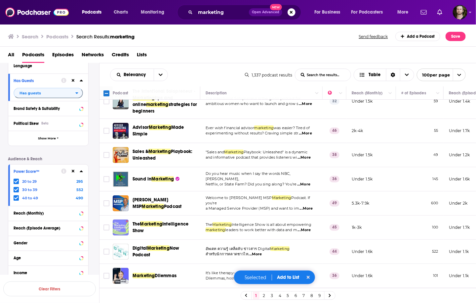
click at [309, 136] on span "...More" at bounding box center [305, 133] width 13 height 5
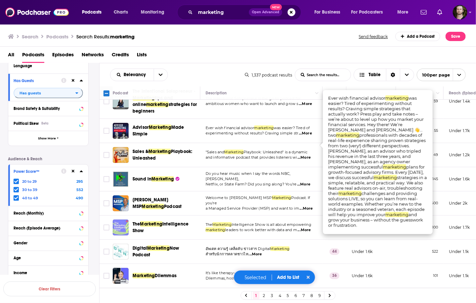
click at [309, 136] on span "...More" at bounding box center [305, 133] width 13 height 5
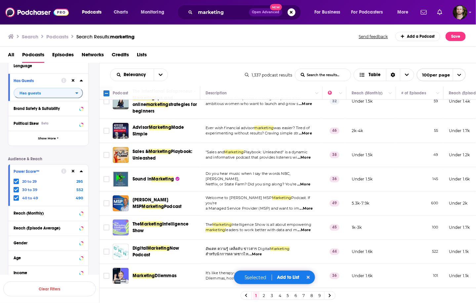
click at [311, 160] on span "...More" at bounding box center [304, 157] width 13 height 5
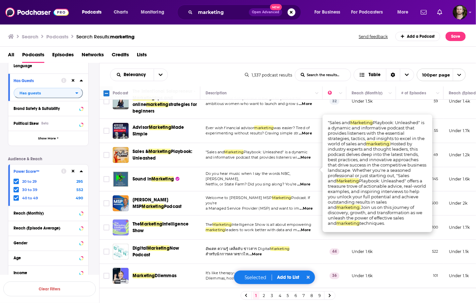
click at [311, 160] on span "...More" at bounding box center [304, 157] width 13 height 5
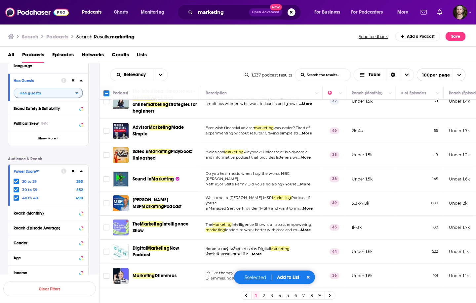
scroll to position [1032, 0]
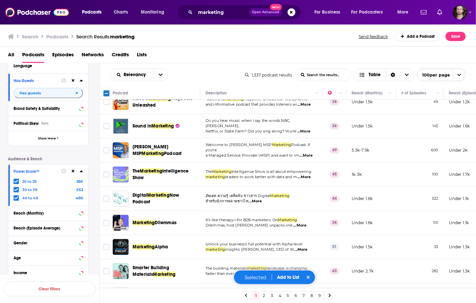
click at [307, 180] on span "...More" at bounding box center [304, 176] width 13 height 5
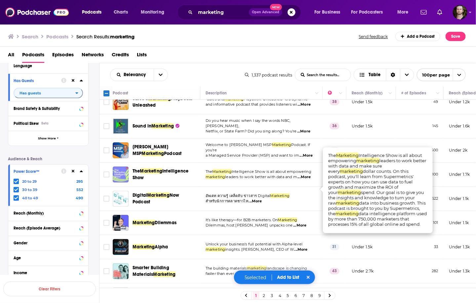
click at [307, 180] on span "...More" at bounding box center [304, 176] width 13 height 5
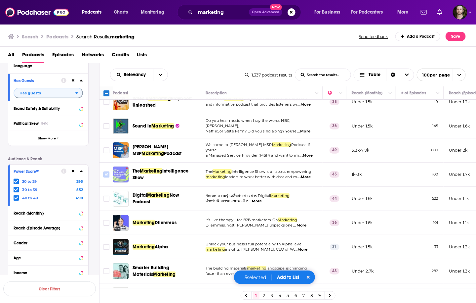
click at [107, 177] on input "Toggle select row" at bounding box center [107, 174] width 6 height 6
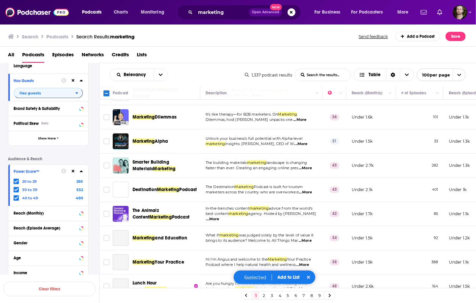
scroll to position [1138, 0]
click at [307, 122] on span "...More" at bounding box center [299, 119] width 13 height 5
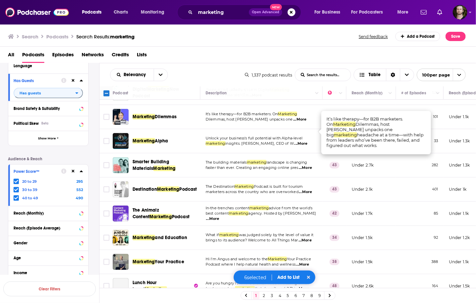
click at [304, 122] on span "...More" at bounding box center [299, 119] width 13 height 5
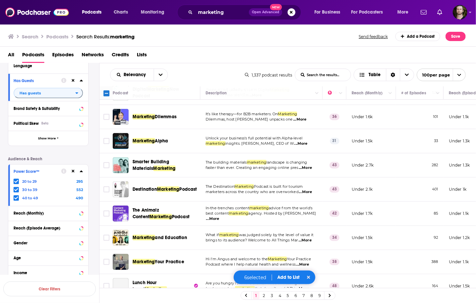
click at [306, 146] on span "...More" at bounding box center [301, 143] width 13 height 5
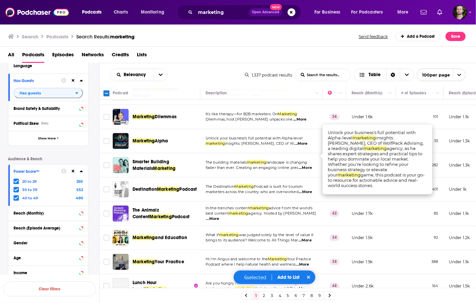
click at [306, 146] on span "...More" at bounding box center [301, 143] width 13 height 5
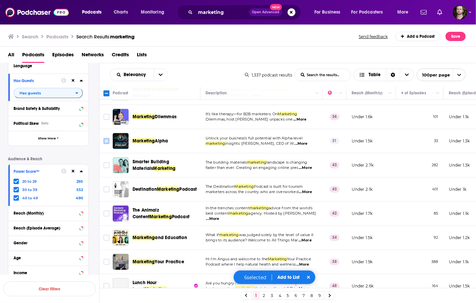
click at [104, 145] on icon "Toggle select row" at bounding box center [107, 141] width 8 height 8
click at [106, 144] on input "Toggle select row" at bounding box center [107, 141] width 6 height 6
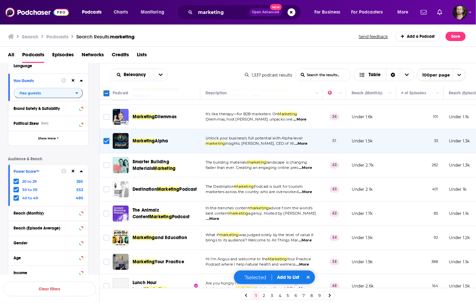
click at [311, 170] on span "...More" at bounding box center [305, 167] width 13 height 5
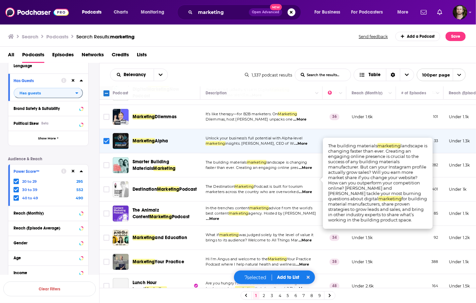
click at [311, 170] on span "...More" at bounding box center [305, 167] width 13 height 5
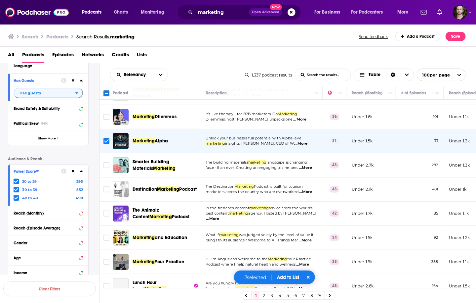
click at [306, 170] on span "...More" at bounding box center [305, 167] width 13 height 5
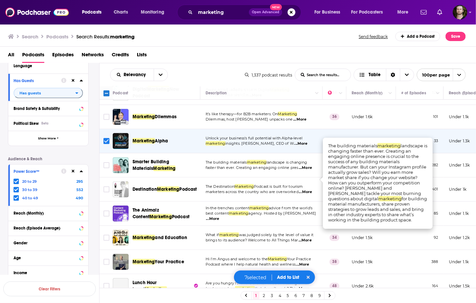
click at [308, 170] on span "...More" at bounding box center [305, 167] width 13 height 5
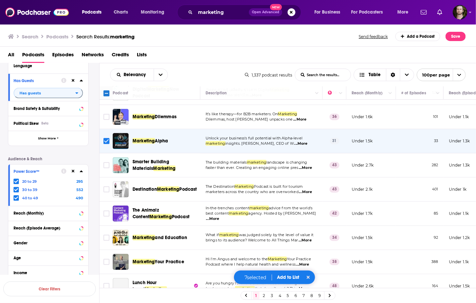
click at [220, 221] on span "...More" at bounding box center [212, 218] width 13 height 5
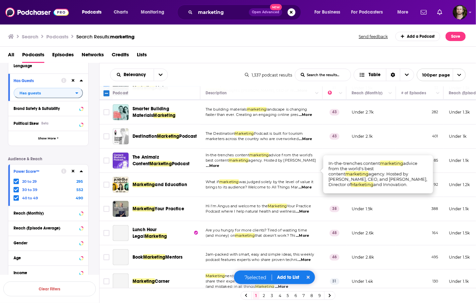
scroll to position [1217, 0]
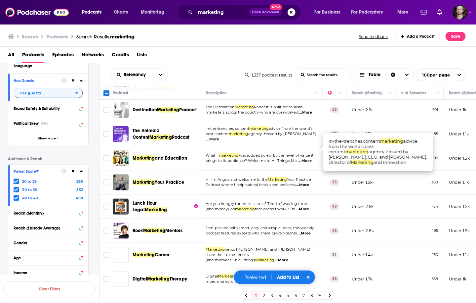
click at [308, 163] on span "...More" at bounding box center [305, 160] width 13 height 5
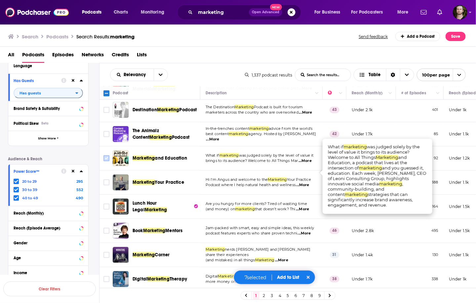
click at [107, 161] on input "Toggle select row" at bounding box center [107, 158] width 6 height 6
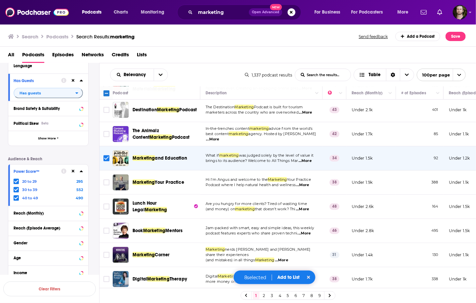
scroll to position [1297, 0]
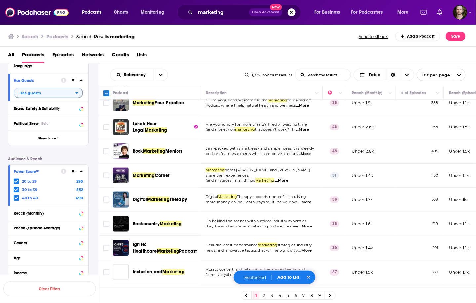
click at [307, 108] on span "...More" at bounding box center [302, 105] width 13 height 5
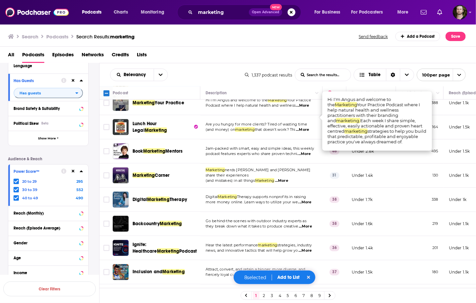
click at [307, 108] on span "...More" at bounding box center [302, 105] width 13 height 5
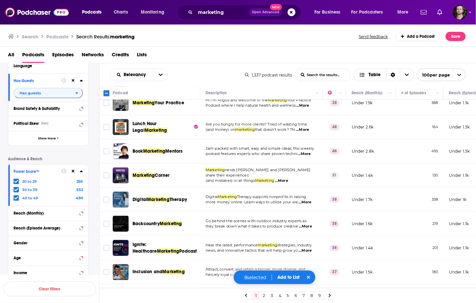
click at [309, 132] on span "...More" at bounding box center [302, 129] width 13 height 5
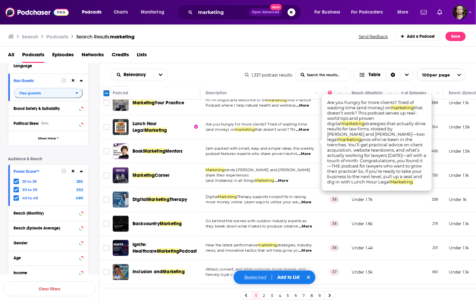
click at [309, 132] on span "...More" at bounding box center [302, 129] width 13 height 5
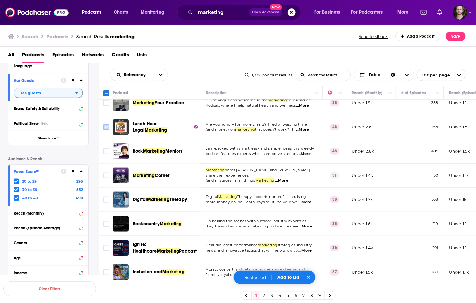
click at [106, 130] on input "Toggle select row" at bounding box center [107, 127] width 6 height 6
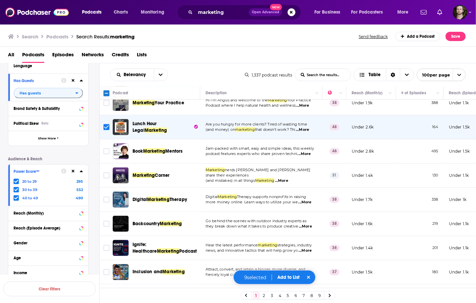
click at [282, 183] on span "...More" at bounding box center [281, 180] width 13 height 5
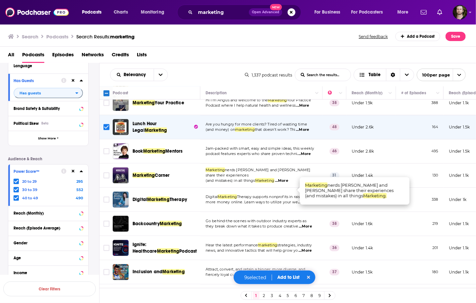
click at [286, 183] on span "...More" at bounding box center [281, 180] width 13 height 5
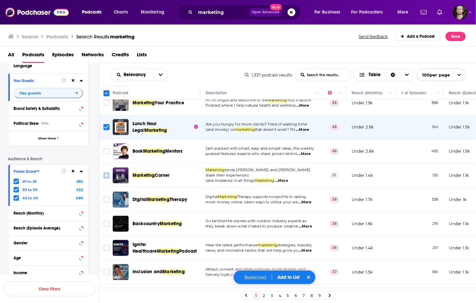
click at [106, 178] on input "Toggle select row" at bounding box center [107, 175] width 6 height 6
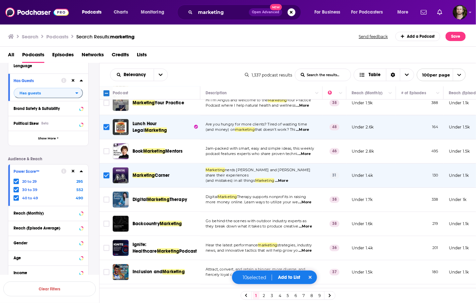
scroll to position [1349, 0]
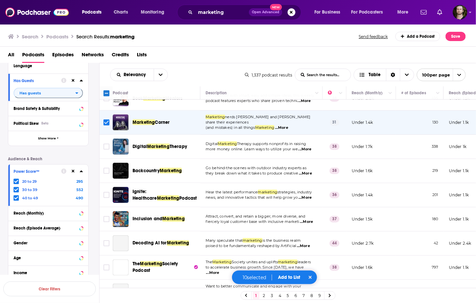
click at [308, 152] on span "...More" at bounding box center [305, 149] width 13 height 5
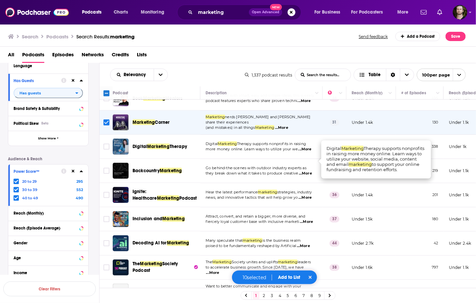
click at [306, 152] on span "...More" at bounding box center [305, 149] width 13 height 5
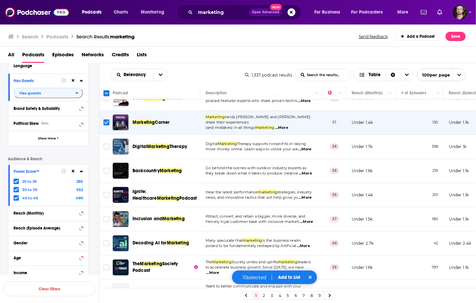
click at [310, 176] on span "...More" at bounding box center [305, 173] width 13 height 5
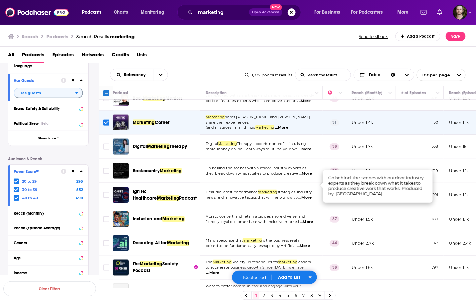
click at [307, 200] on span "...More" at bounding box center [305, 197] width 13 height 5
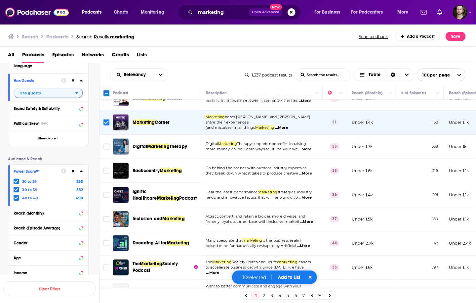
click at [305, 224] on span "...More" at bounding box center [306, 221] width 13 height 5
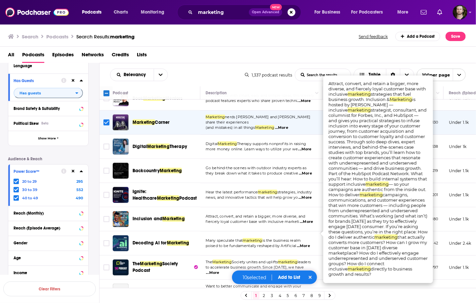
click at [308, 224] on span "...More" at bounding box center [306, 221] width 13 height 5
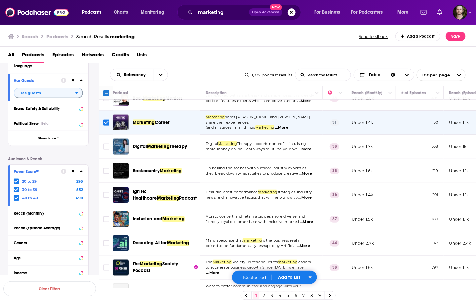
click at [310, 248] on span "...More" at bounding box center [303, 245] width 13 height 5
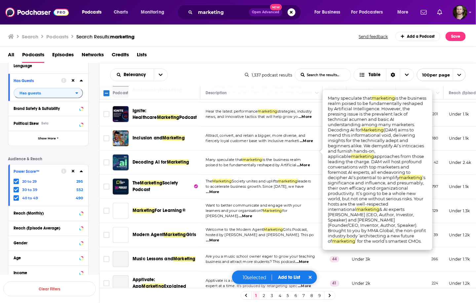
scroll to position [1455, 0]
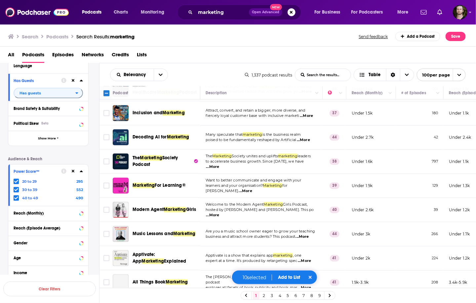
click at [220, 169] on span "...More" at bounding box center [212, 166] width 13 height 5
click at [106, 164] on input "Toggle select row" at bounding box center [107, 161] width 6 height 6
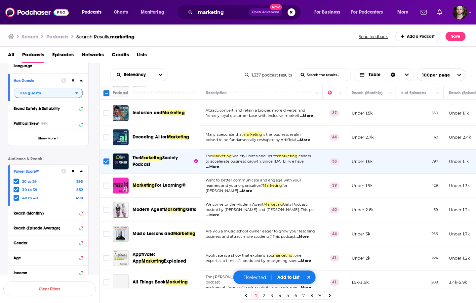
click at [252, 193] on span "...More" at bounding box center [245, 190] width 13 height 5
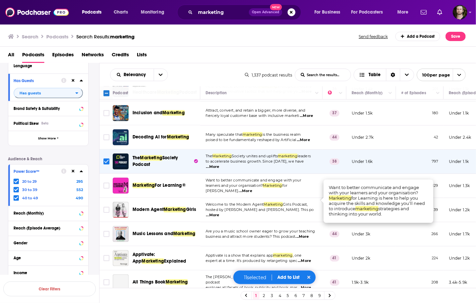
click at [252, 193] on span "...More" at bounding box center [245, 190] width 13 height 5
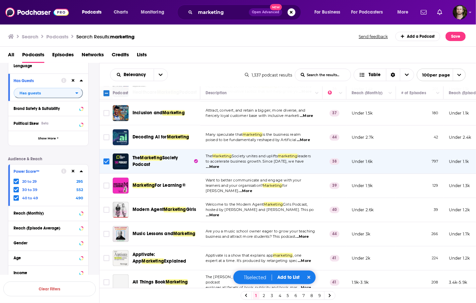
click at [220, 218] on span "...More" at bounding box center [212, 214] width 13 height 5
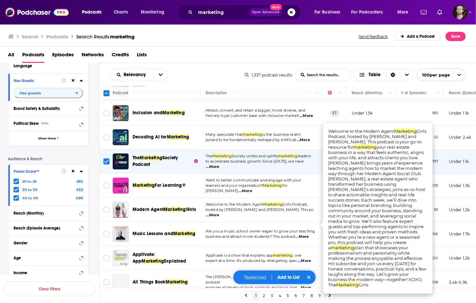
click at [220, 218] on span "...More" at bounding box center [212, 214] width 13 height 5
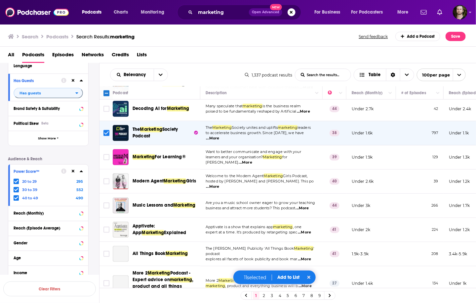
scroll to position [1535, 0]
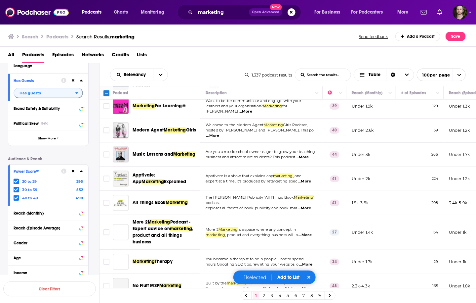
click at [310, 154] on span "Are you a music school owner eager to grow your teaching" at bounding box center [261, 151] width 110 height 5
click at [309, 160] on span "...More" at bounding box center [302, 156] width 13 height 5
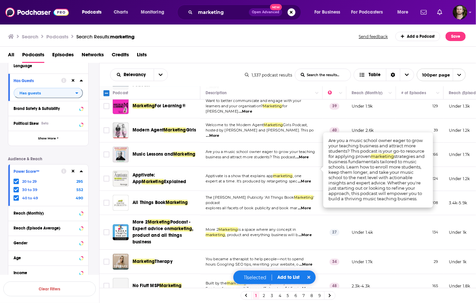
click at [309, 160] on span "...More" at bounding box center [302, 156] width 13 height 5
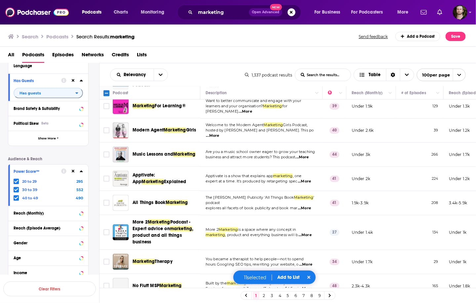
click at [308, 184] on span "...More" at bounding box center [304, 181] width 13 height 5
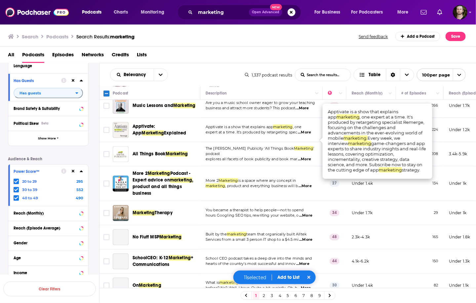
scroll to position [1588, 0]
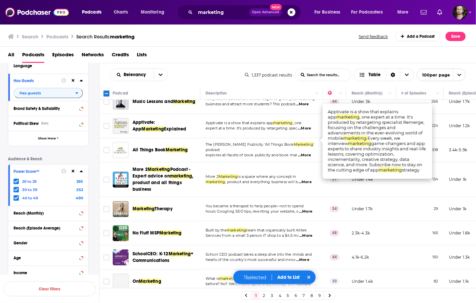
click at [308, 185] on span "...More" at bounding box center [305, 181] width 13 height 5
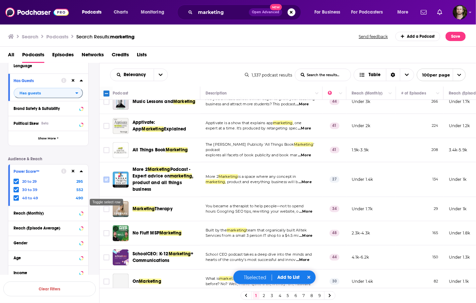
click at [107, 182] on input "Toggle select row" at bounding box center [107, 179] width 6 height 6
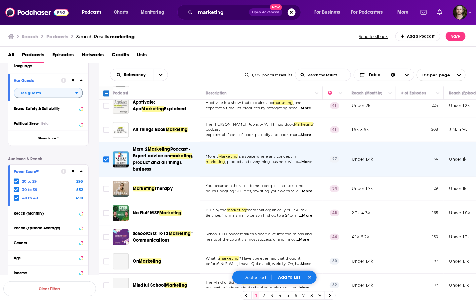
scroll to position [1641, 0]
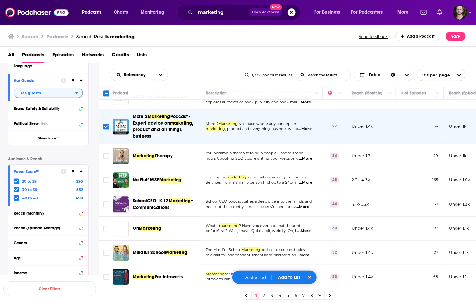
click at [305, 161] on span "...More" at bounding box center [305, 158] width 13 height 5
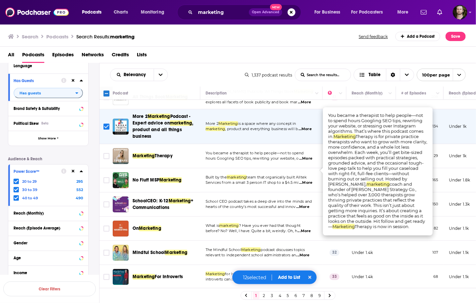
click at [305, 161] on span "...More" at bounding box center [305, 158] width 13 height 5
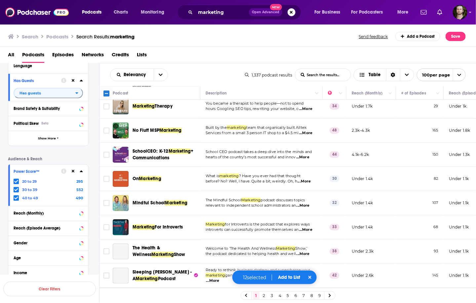
scroll to position [1693, 0]
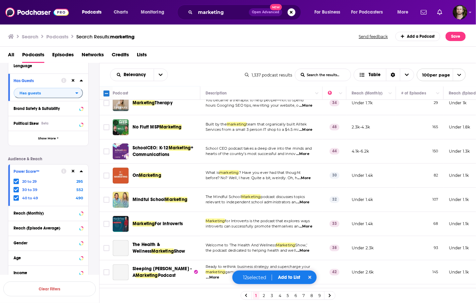
click at [310, 132] on span "...More" at bounding box center [305, 129] width 13 height 5
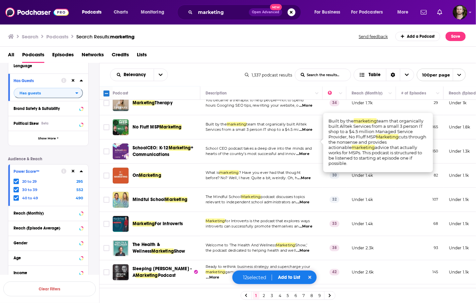
click at [310, 132] on span "...More" at bounding box center [305, 129] width 13 height 5
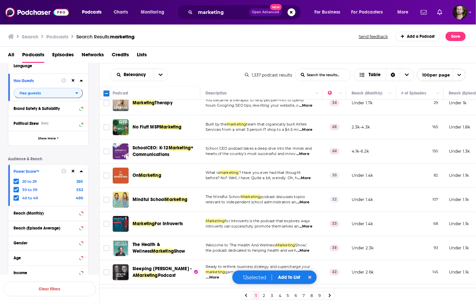
click at [311, 181] on span "...More" at bounding box center [304, 177] width 13 height 5
click at [260, 180] on span "before? No? Well, I have. Quite a bit, weirdly. Oh, h" at bounding box center [252, 177] width 92 height 5
click at [106, 178] on input "Toggle select row" at bounding box center [107, 175] width 6 height 6
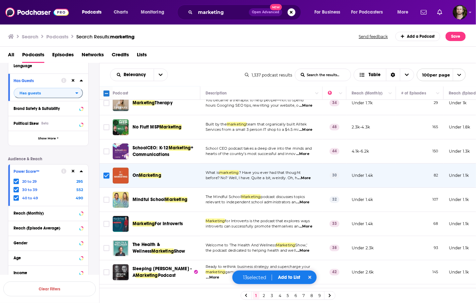
click at [310, 205] on span "...More" at bounding box center [303, 201] width 13 height 5
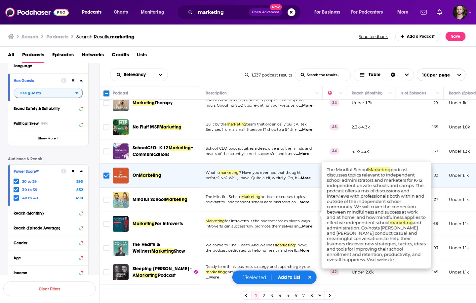
click at [310, 205] on span "...More" at bounding box center [303, 201] width 13 height 5
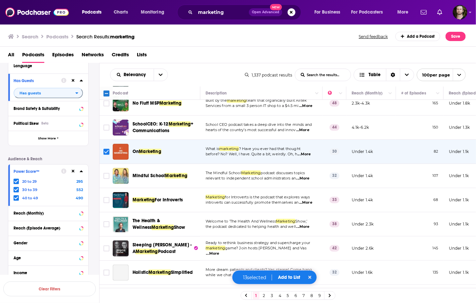
scroll to position [1720, 0]
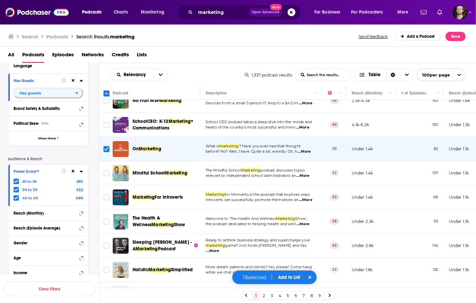
click at [308, 227] on span "...More" at bounding box center [303, 223] width 13 height 5
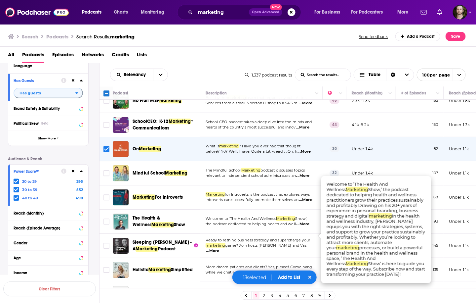
click at [308, 227] on span "...More" at bounding box center [303, 223] width 13 height 5
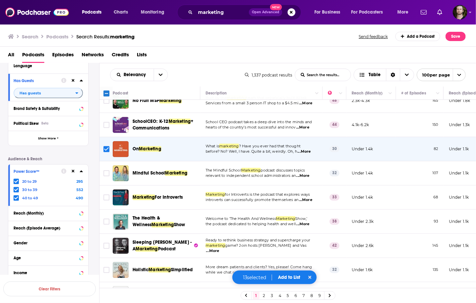
scroll to position [1799, 0]
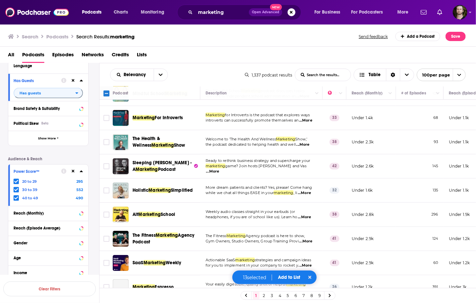
click at [220, 174] on span "...More" at bounding box center [212, 171] width 13 height 5
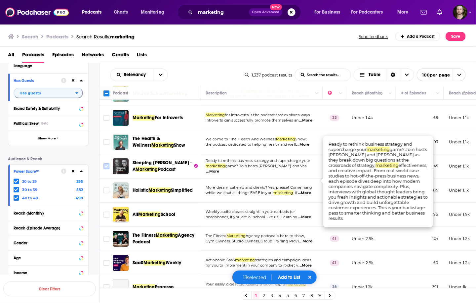
click at [106, 169] on input "Toggle select row" at bounding box center [107, 166] width 6 height 6
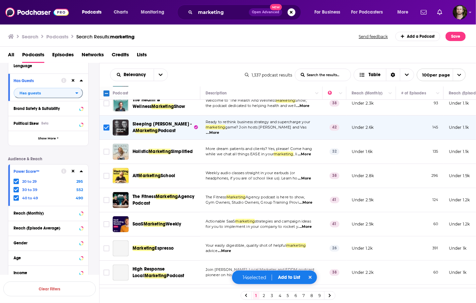
scroll to position [1852, 0]
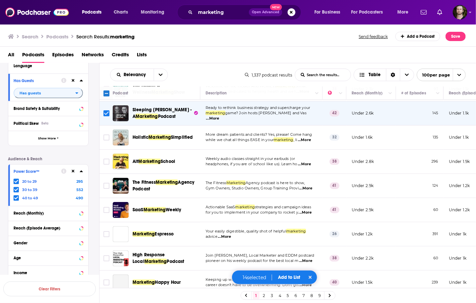
click at [311, 143] on span "...More" at bounding box center [304, 139] width 13 height 5
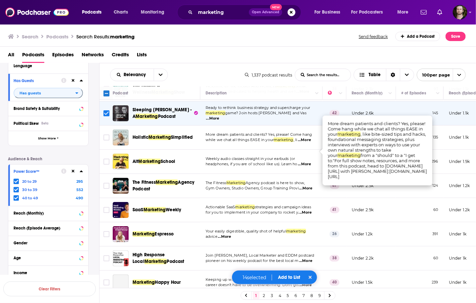
click at [311, 143] on span "...More" at bounding box center [304, 139] width 13 height 5
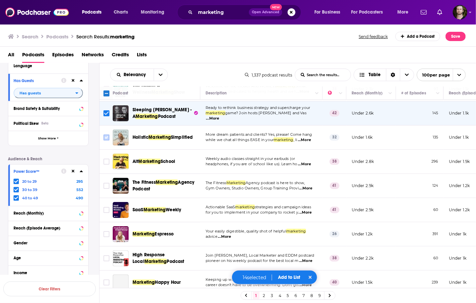
click at [107, 140] on input "Toggle select row" at bounding box center [107, 137] width 6 height 6
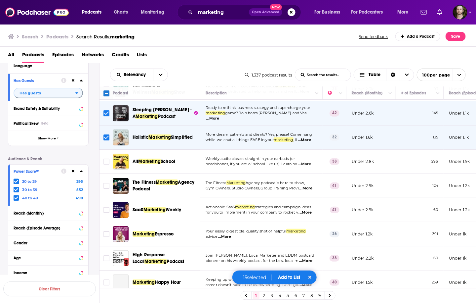
click at [311, 167] on span "...More" at bounding box center [304, 163] width 13 height 5
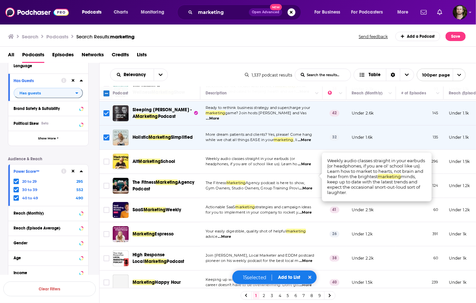
click at [310, 167] on span "...More" at bounding box center [304, 163] width 13 height 5
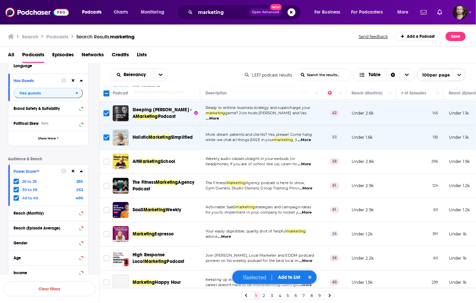
scroll to position [1879, 0]
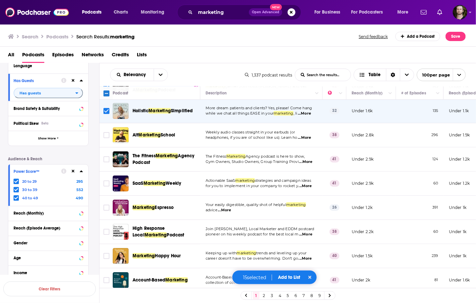
click at [311, 140] on span "...More" at bounding box center [304, 137] width 13 height 5
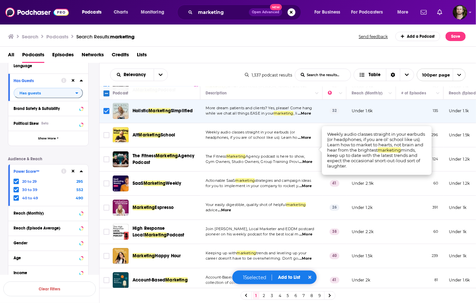
click at [311, 140] on span "...More" at bounding box center [304, 137] width 13 height 5
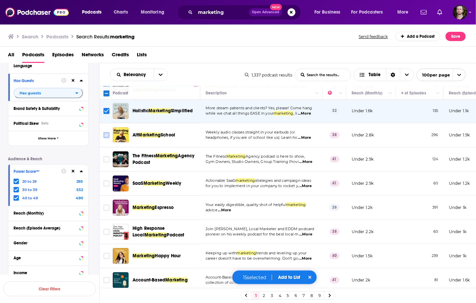
click at [104, 138] on input "Toggle select row" at bounding box center [107, 135] width 6 height 6
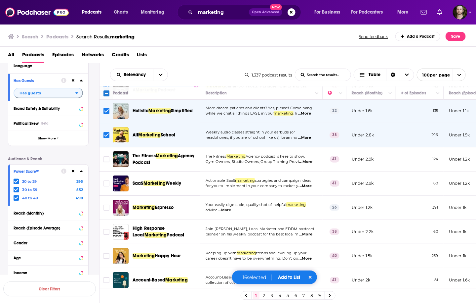
click at [310, 164] on span "...More" at bounding box center [306, 161] width 13 height 5
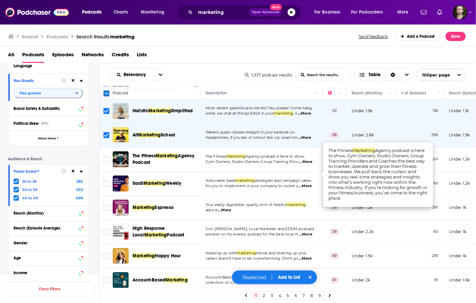
click at [310, 164] on span "...More" at bounding box center [306, 161] width 13 height 5
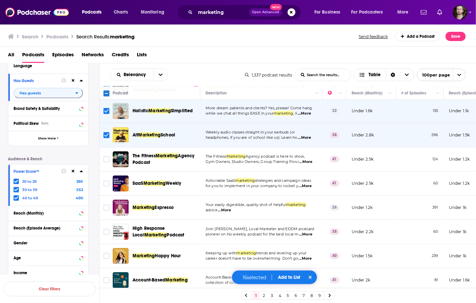
click at [223, 213] on span "...More" at bounding box center [224, 209] width 13 height 5
click at [224, 213] on span "...More" at bounding box center [224, 209] width 13 height 5
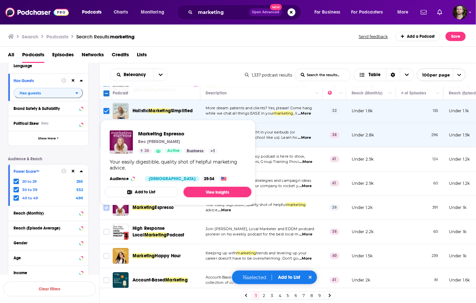
click at [108, 210] on input "Toggle select row" at bounding box center [107, 207] width 6 height 6
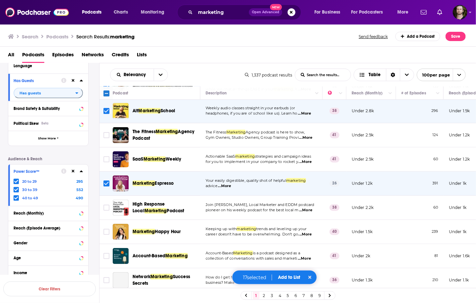
scroll to position [1932, 0]
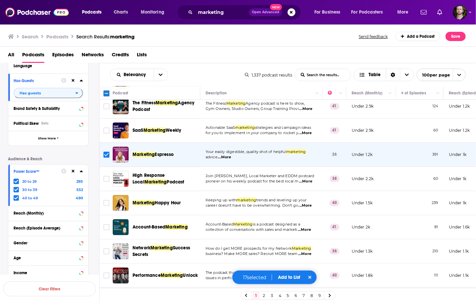
click at [290, 277] on button "Add to List" at bounding box center [289, 277] width 33 height 6
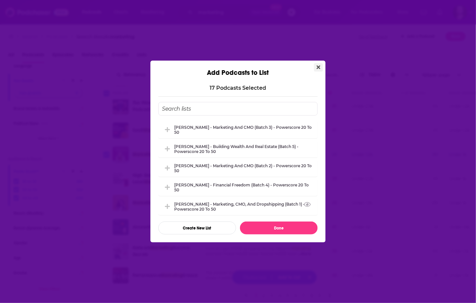
click at [319, 69] on icon "Close" at bounding box center [319, 66] width 4 height 5
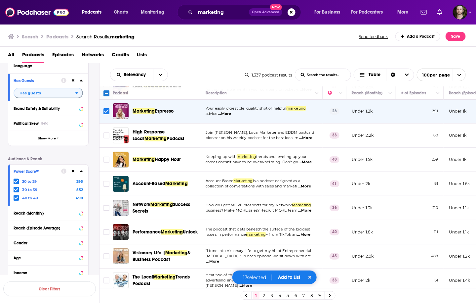
scroll to position [1962, 0]
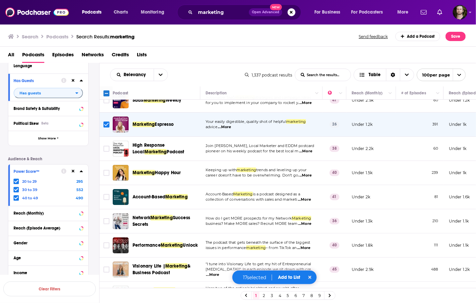
click at [291, 277] on button "Add to List" at bounding box center [289, 277] width 33 height 6
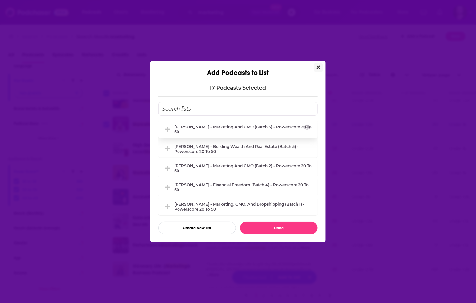
click at [248, 127] on div "[PERSON_NAME] - Marketing and CMO (Batch 3) - Powerscore 20 to 50" at bounding box center [244, 129] width 140 height 10
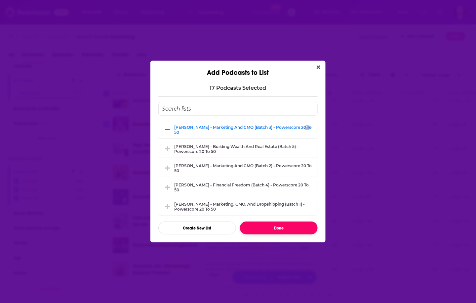
click at [280, 230] on button "Done" at bounding box center [279, 227] width 78 height 13
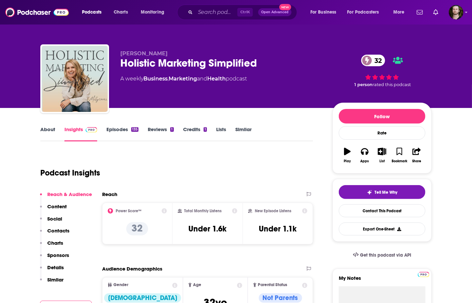
click at [122, 131] on link "Episodes 135" at bounding box center [123, 133] width 32 height 15
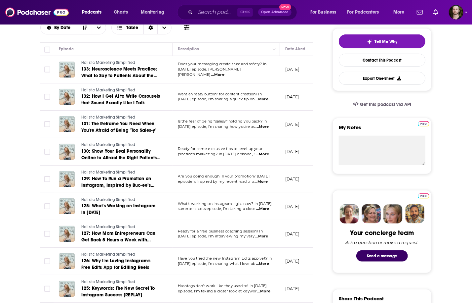
scroll to position [159, 0]
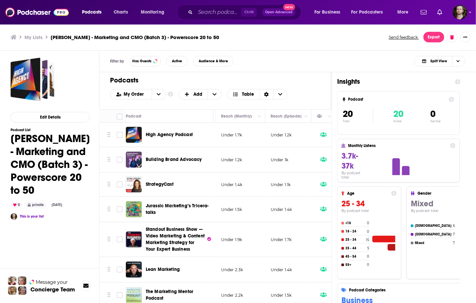
scroll to position [0, 200]
click at [267, 96] on icon "Sort Direction" at bounding box center [266, 94] width 5 height 5
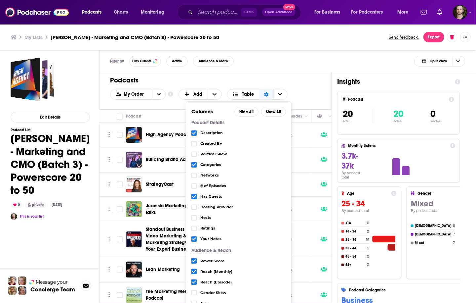
click at [217, 184] on span "# of Episodes" at bounding box center [243, 186] width 86 height 4
click at [192, 187] on icon "Choose View" at bounding box center [194, 186] width 4 height 3
click at [265, 94] on icon "Sort Direction" at bounding box center [266, 94] width 5 height 5
click at [317, 76] on div "Podcasts Add" at bounding box center [215, 80] width 211 height 8
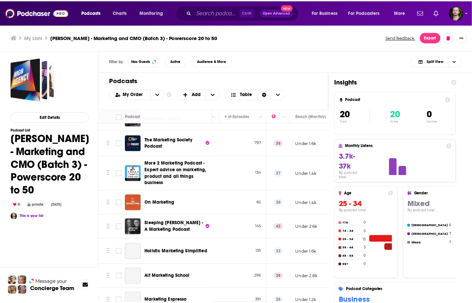
scroll to position [339, 171]
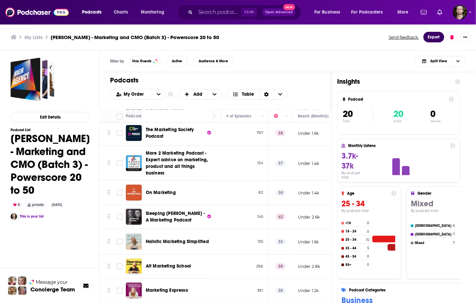
click at [435, 38] on button "Export" at bounding box center [434, 37] width 21 height 11
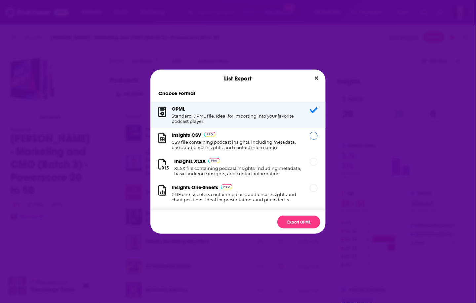
click at [226, 146] on h1 "CSV file containing podcast insights, including metadata, basic audience insigh…" at bounding box center [237, 144] width 130 height 11
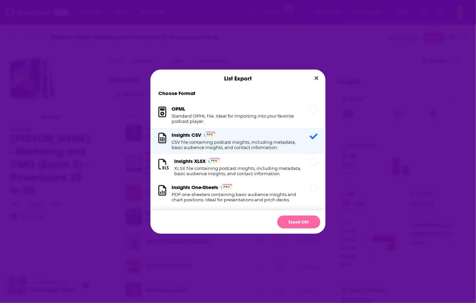
click at [302, 223] on button "Export CSV" at bounding box center [299, 221] width 43 height 13
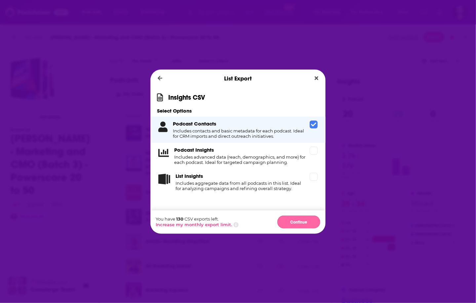
click at [305, 221] on button "Continue" at bounding box center [299, 221] width 43 height 13
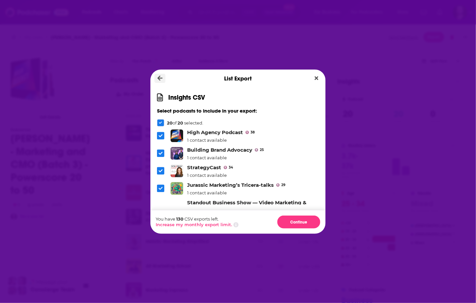
drag, startPoint x: 152, startPoint y: 76, endPoint x: 157, endPoint y: 76, distance: 4.3
click at [157, 76] on div "List Export" at bounding box center [237, 78] width 175 height 18
click at [157, 76] on button "Dialog" at bounding box center [160, 78] width 11 height 9
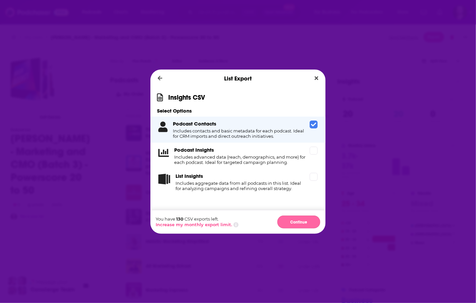
click at [302, 216] on button "Continue" at bounding box center [299, 221] width 43 height 13
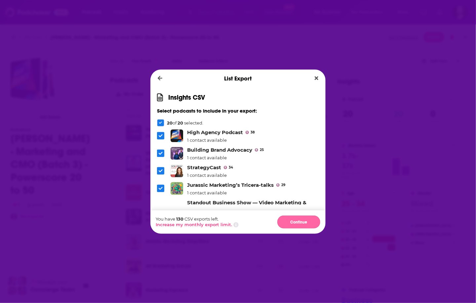
click at [304, 221] on button "Continue" at bounding box center [299, 221] width 43 height 13
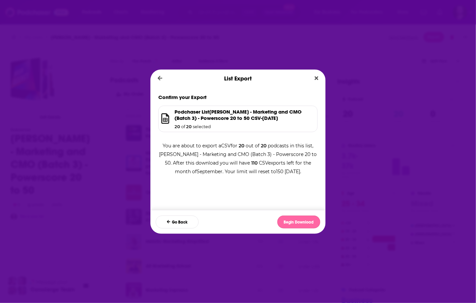
click at [301, 217] on button "Begin Download" at bounding box center [299, 221] width 43 height 13
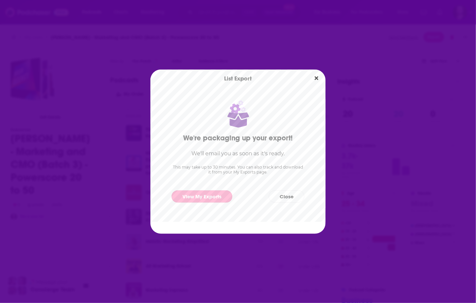
click at [220, 201] on link "View My Exports" at bounding box center [202, 196] width 61 height 12
